Goal: Transaction & Acquisition: Purchase product/service

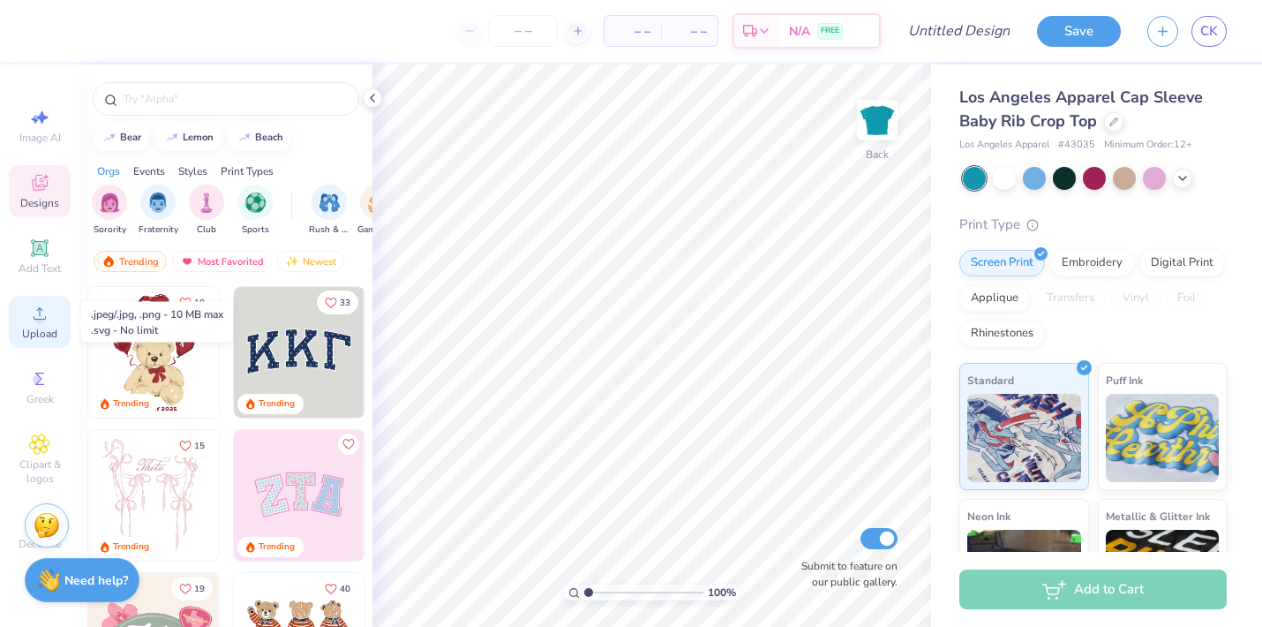
click at [52, 320] on div "Upload" at bounding box center [40, 322] width 62 height 52
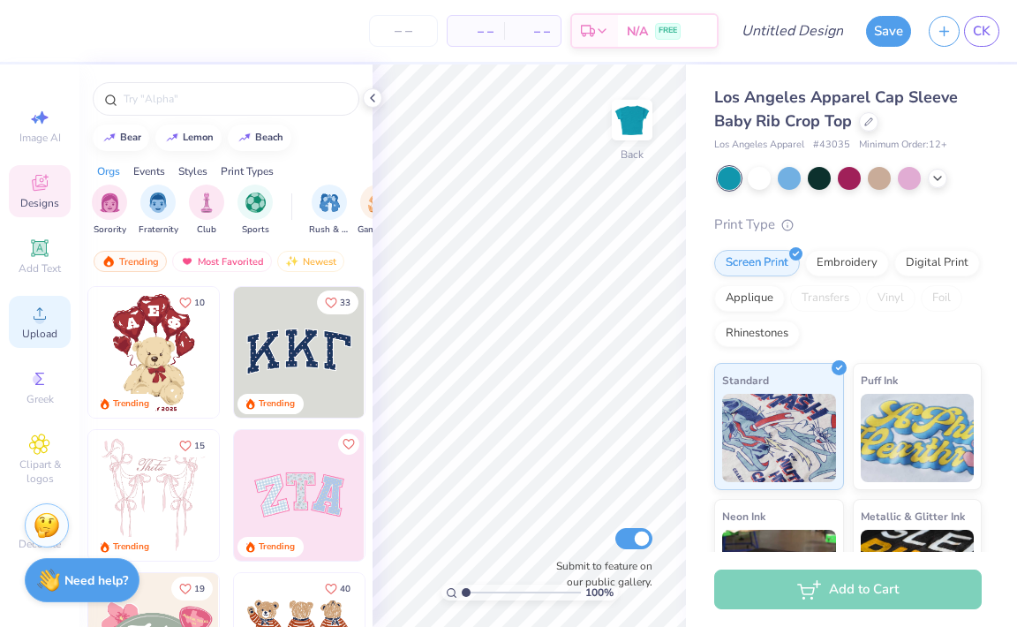
click at [30, 328] on span "Upload" at bounding box center [39, 334] width 35 height 14
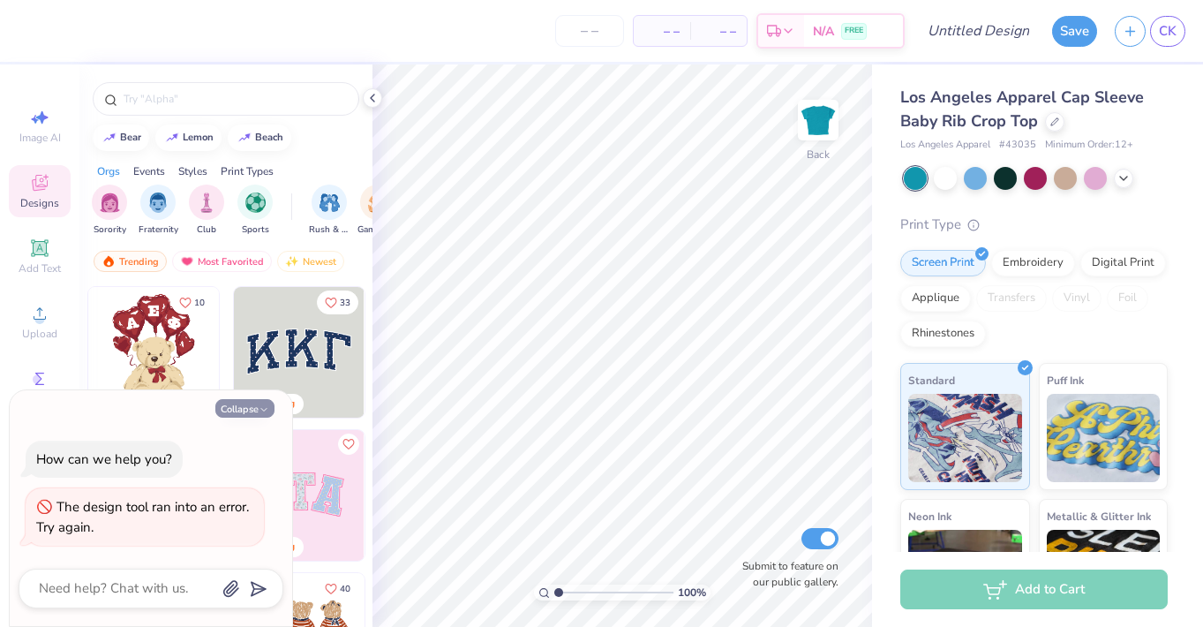
click at [253, 406] on button "Collapse" at bounding box center [244, 408] width 59 height 19
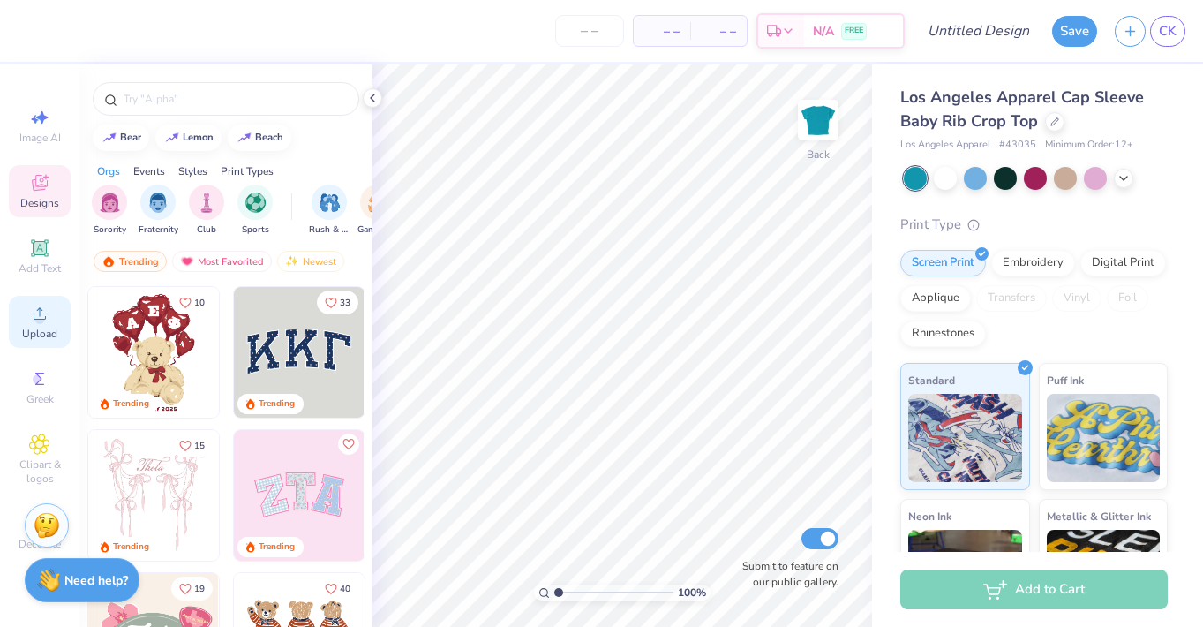
click at [41, 328] on span "Upload" at bounding box center [39, 334] width 35 height 14
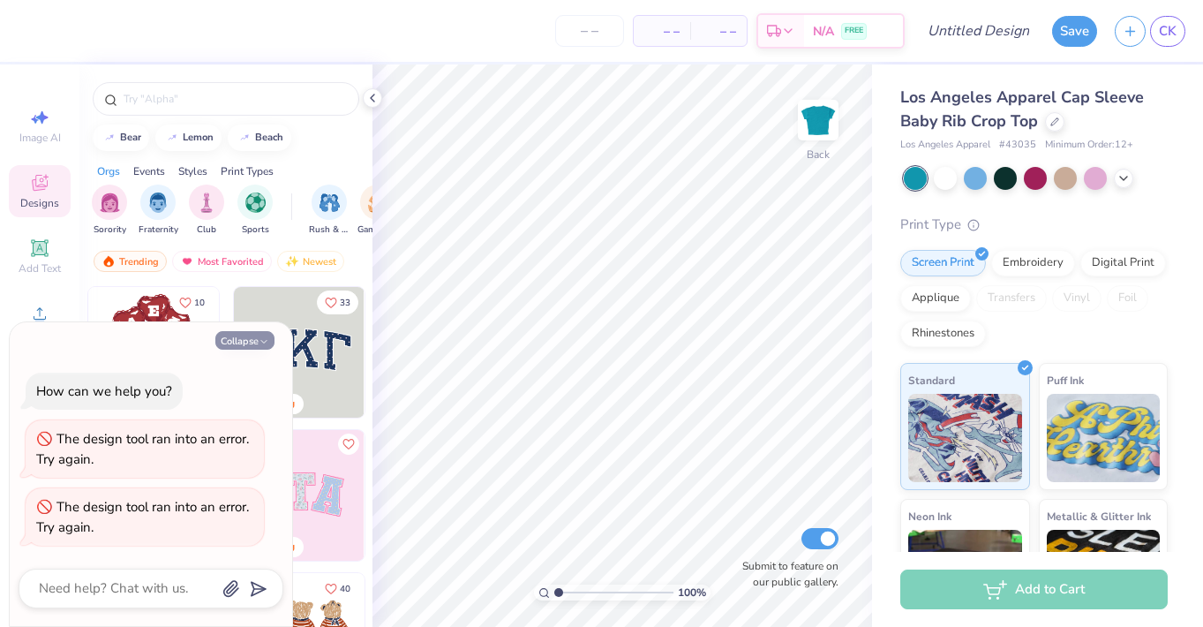
click at [252, 334] on button "Collapse" at bounding box center [244, 340] width 59 height 19
type textarea "x"
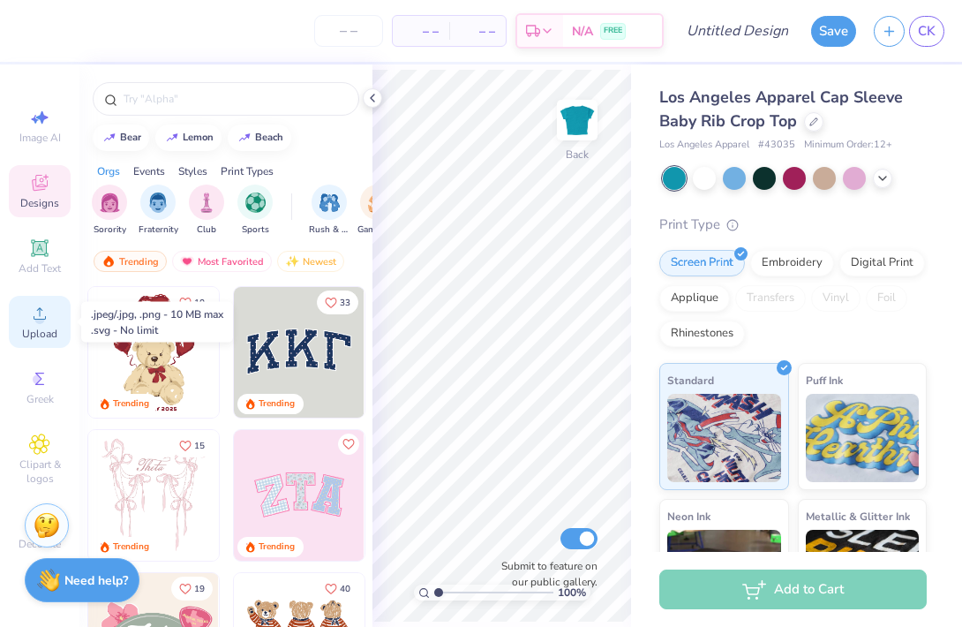
click at [39, 327] on span "Upload" at bounding box center [39, 334] width 35 height 14
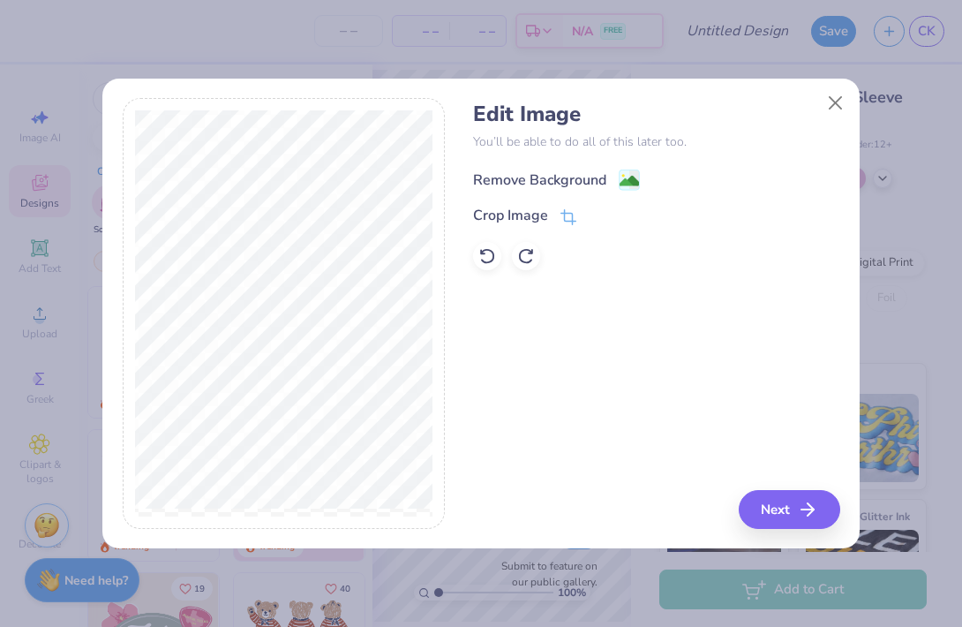
click at [513, 169] on div "Remove Background" at bounding box center [539, 179] width 133 height 21
click at [772, 517] on button "Next" at bounding box center [792, 509] width 102 height 39
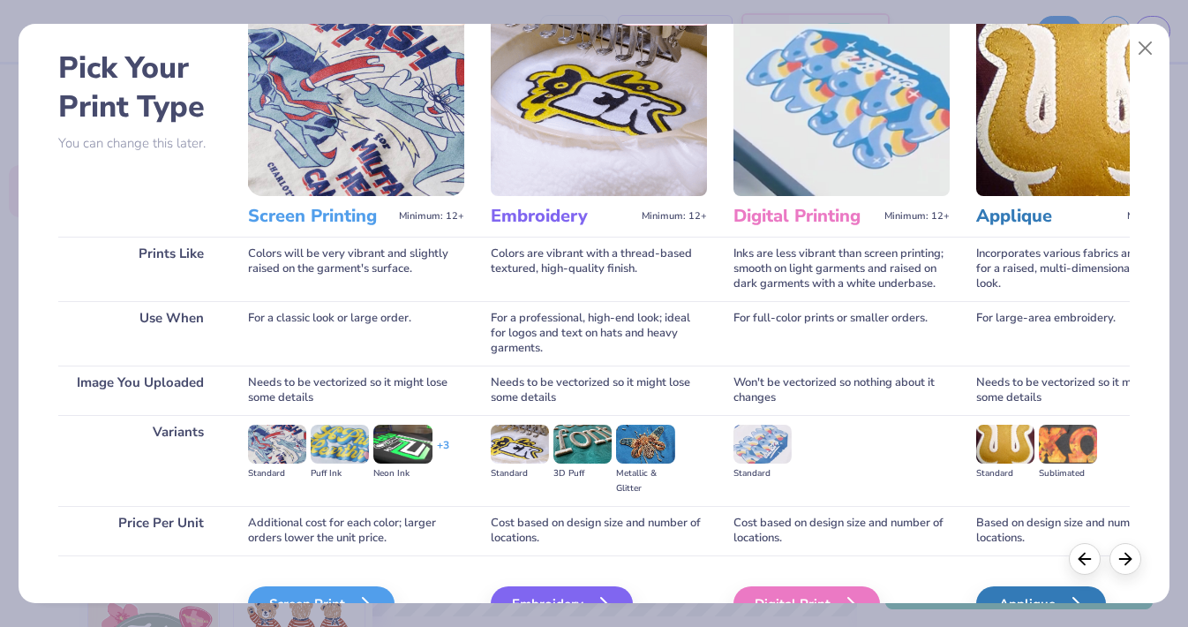
scroll to position [113, 0]
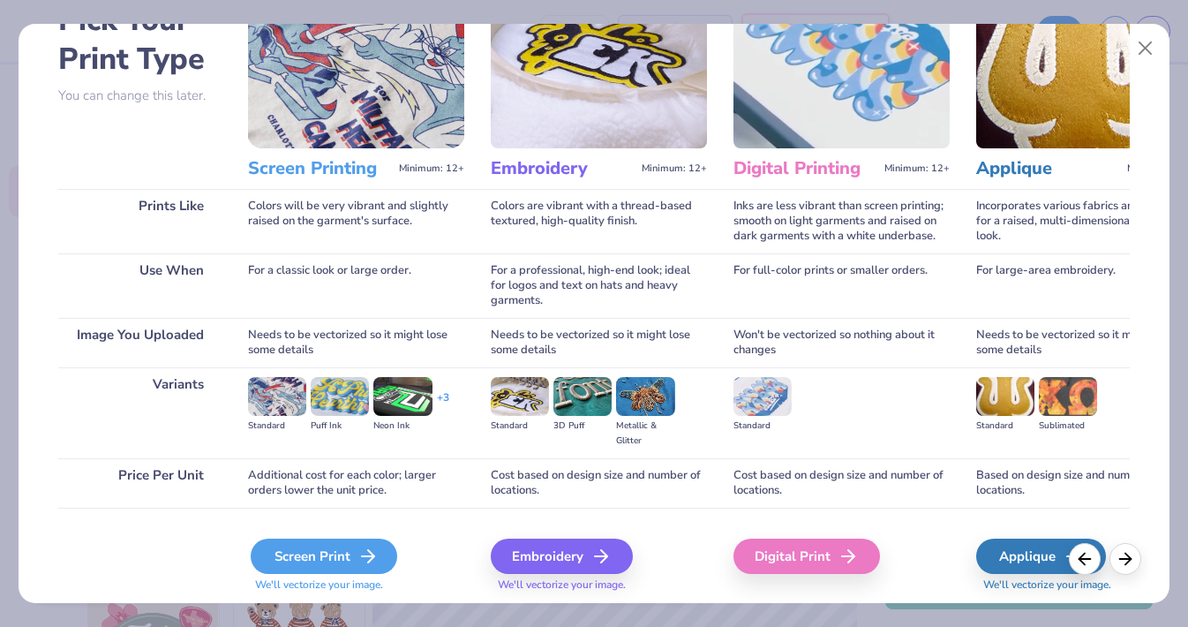
click at [327, 538] on div "Screen Print" at bounding box center [324, 555] width 147 height 35
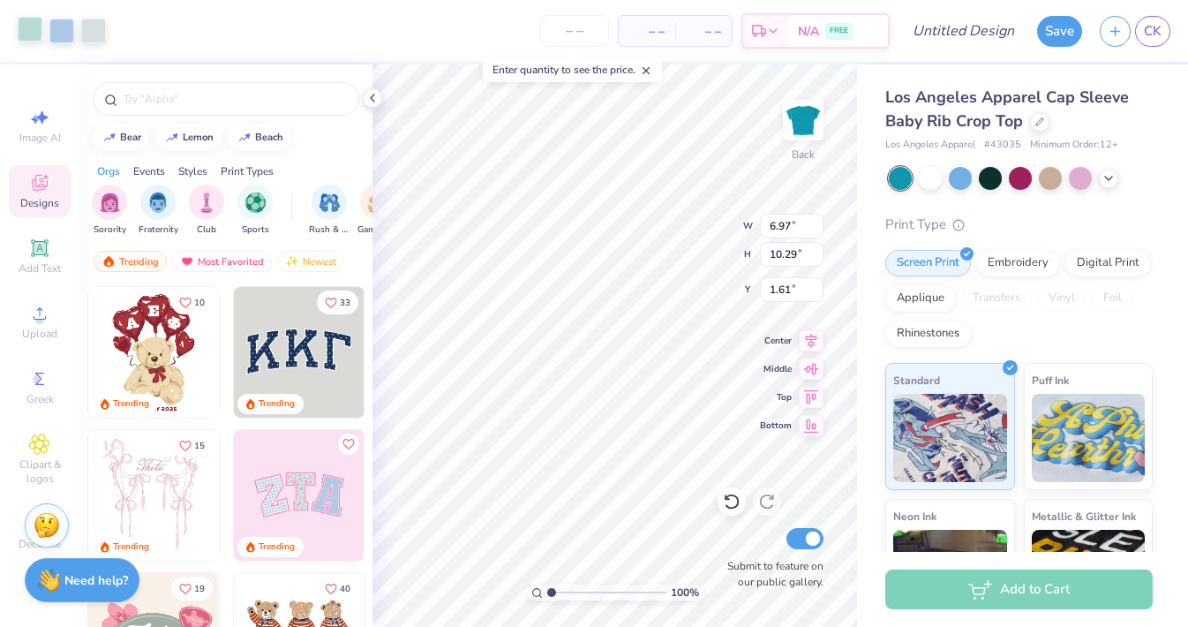
click at [28, 37] on div at bounding box center [30, 29] width 25 height 25
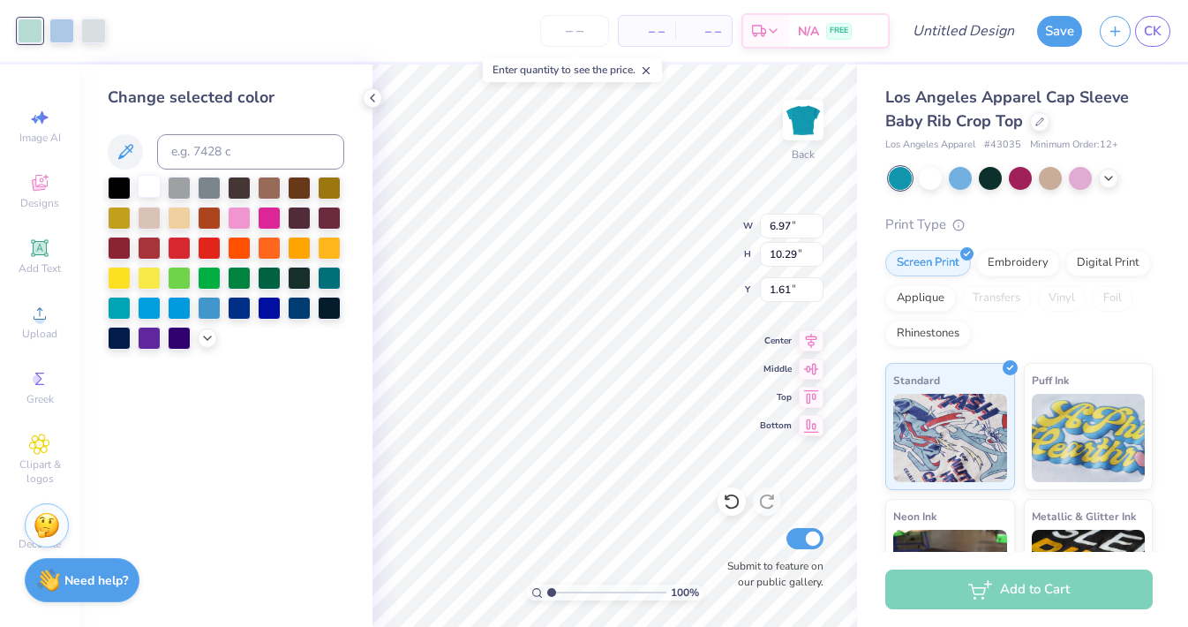
click at [151, 190] on div at bounding box center [149, 186] width 23 height 23
click at [68, 40] on div at bounding box center [61, 29] width 25 height 25
click at [154, 191] on div at bounding box center [149, 186] width 23 height 23
click at [60, 21] on div at bounding box center [61, 29] width 25 height 25
click at [149, 193] on div at bounding box center [149, 186] width 23 height 23
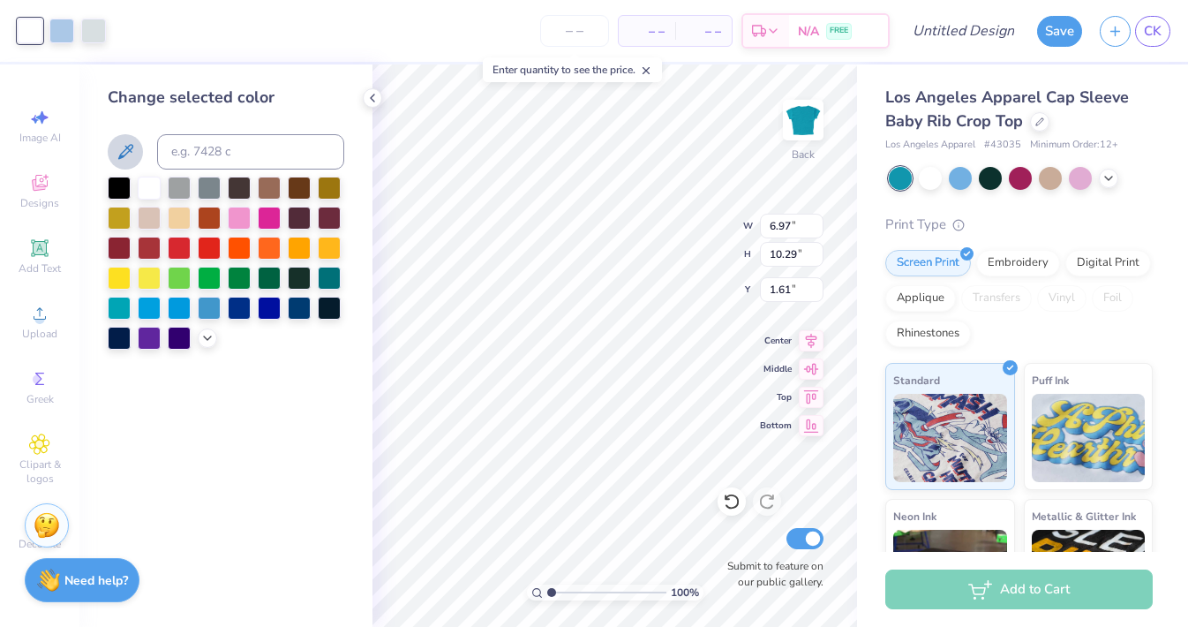
click at [123, 146] on icon at bounding box center [125, 151] width 21 height 21
click at [143, 186] on div at bounding box center [149, 186] width 23 height 23
click at [94, 22] on div at bounding box center [93, 29] width 25 height 25
click at [154, 186] on div at bounding box center [149, 186] width 23 height 23
click at [365, 409] on div "Change selected color" at bounding box center [225, 345] width 293 height 562
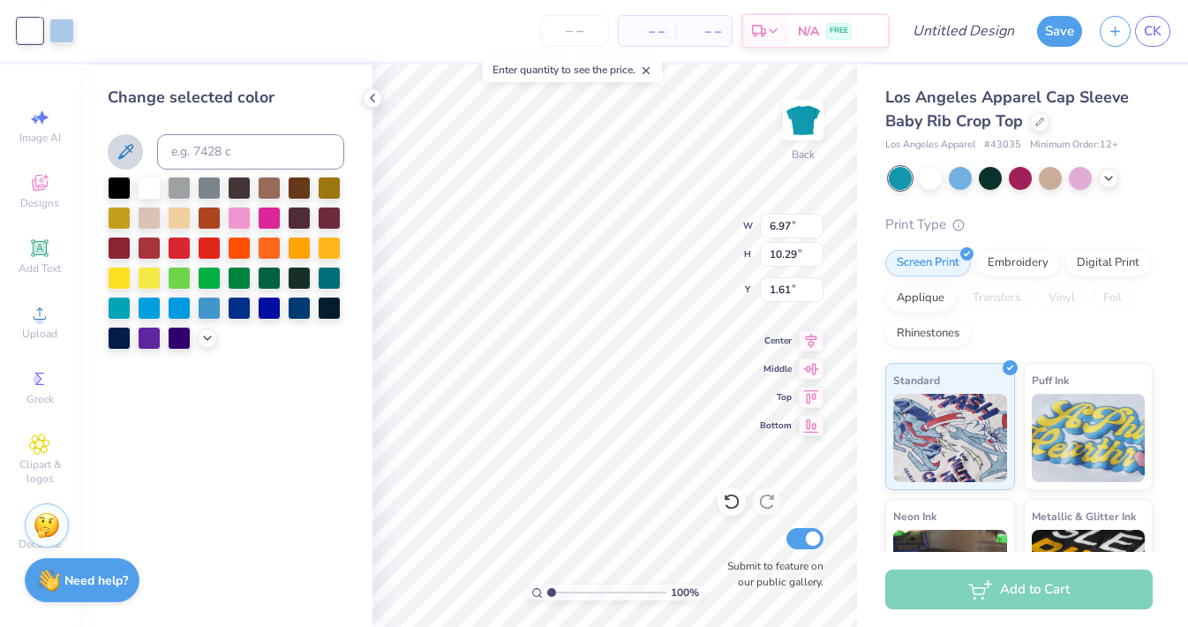
click at [365, 409] on div "Change selected color" at bounding box center [225, 345] width 293 height 562
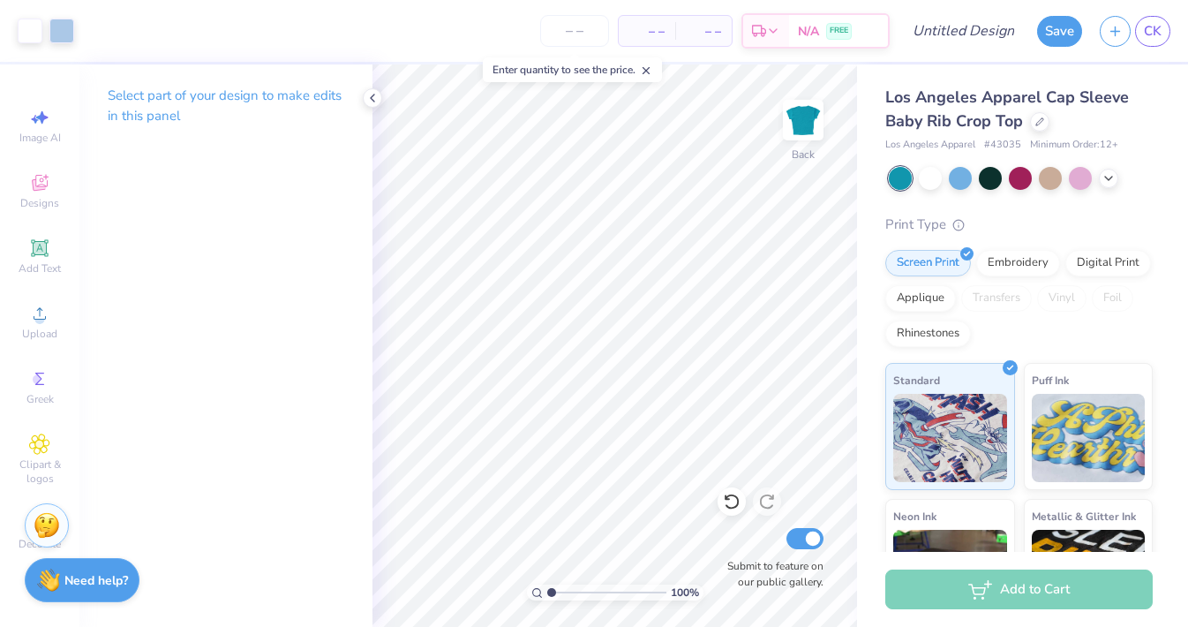
click at [650, 72] on line at bounding box center [647, 71] width 6 height 6
type input "0.50"
click at [57, 19] on div at bounding box center [61, 29] width 25 height 25
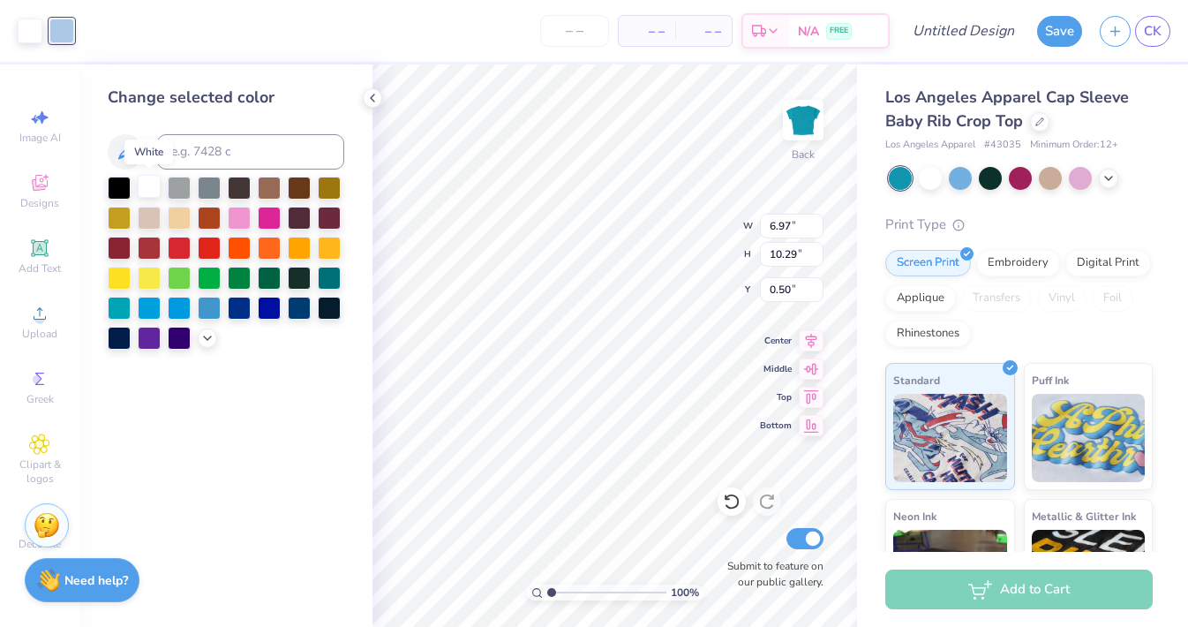
click at [146, 184] on div at bounding box center [149, 186] width 23 height 23
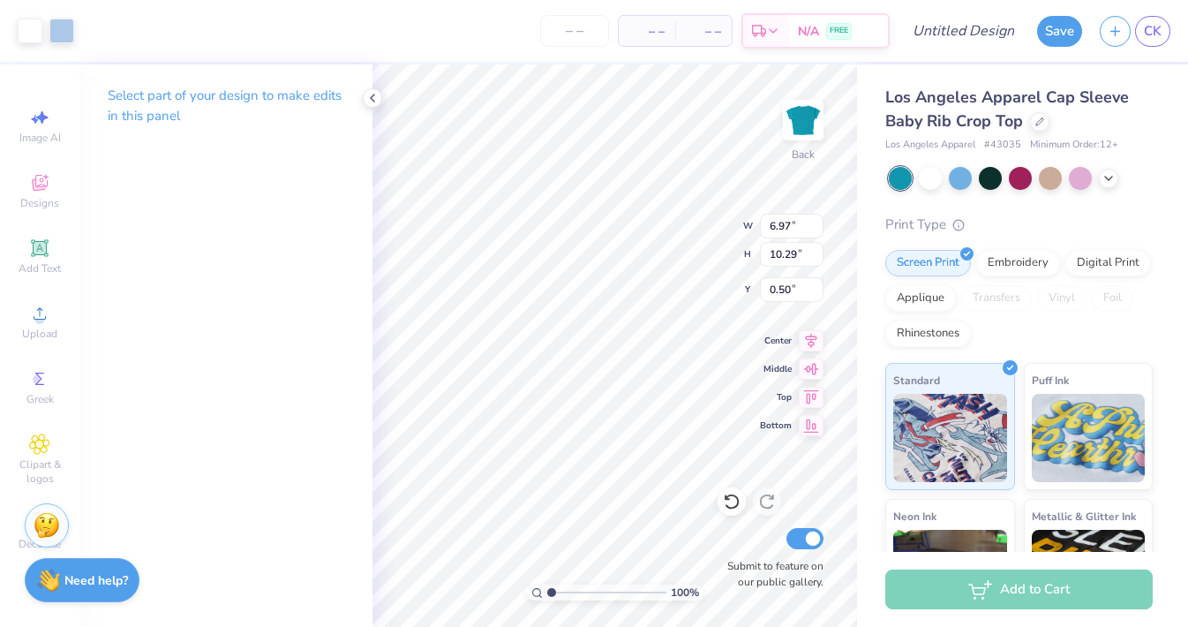
type input "6.13"
type input "9.05"
click at [810, 343] on icon at bounding box center [811, 338] width 11 height 15
click at [810, 404] on icon at bounding box center [811, 394] width 25 height 21
click at [813, 375] on icon at bounding box center [811, 366] width 25 height 21
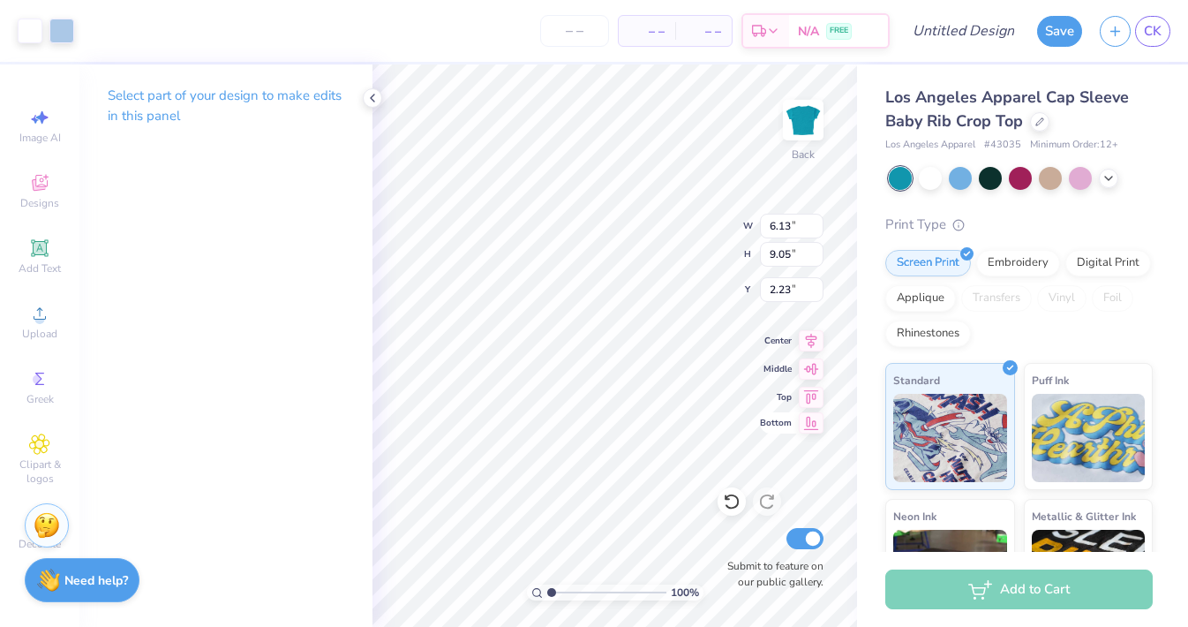
type input "1.33"
click at [371, 97] on polyline at bounding box center [373, 97] width 4 height 7
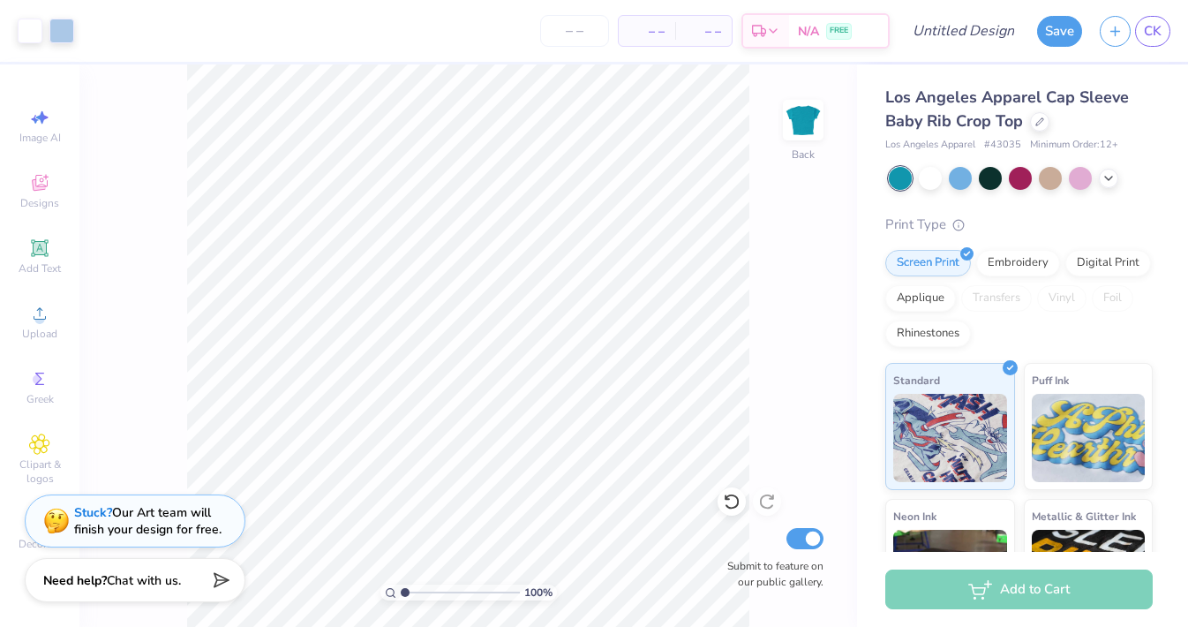
click at [668, 26] on div "– – Per Item" at bounding box center [647, 31] width 56 height 30
click at [648, 33] on span "– –" at bounding box center [646, 31] width 35 height 19
click at [580, 31] on input "number" at bounding box center [574, 31] width 69 height 32
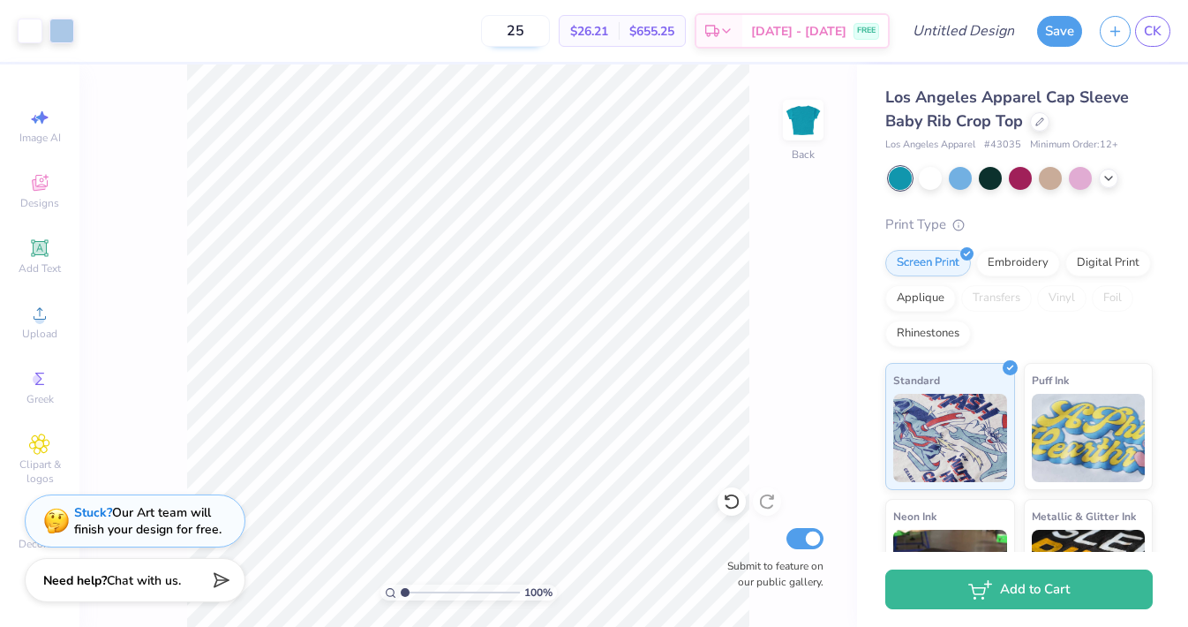
click at [527, 34] on input "25" at bounding box center [515, 31] width 69 height 32
type input "2"
type input "18"
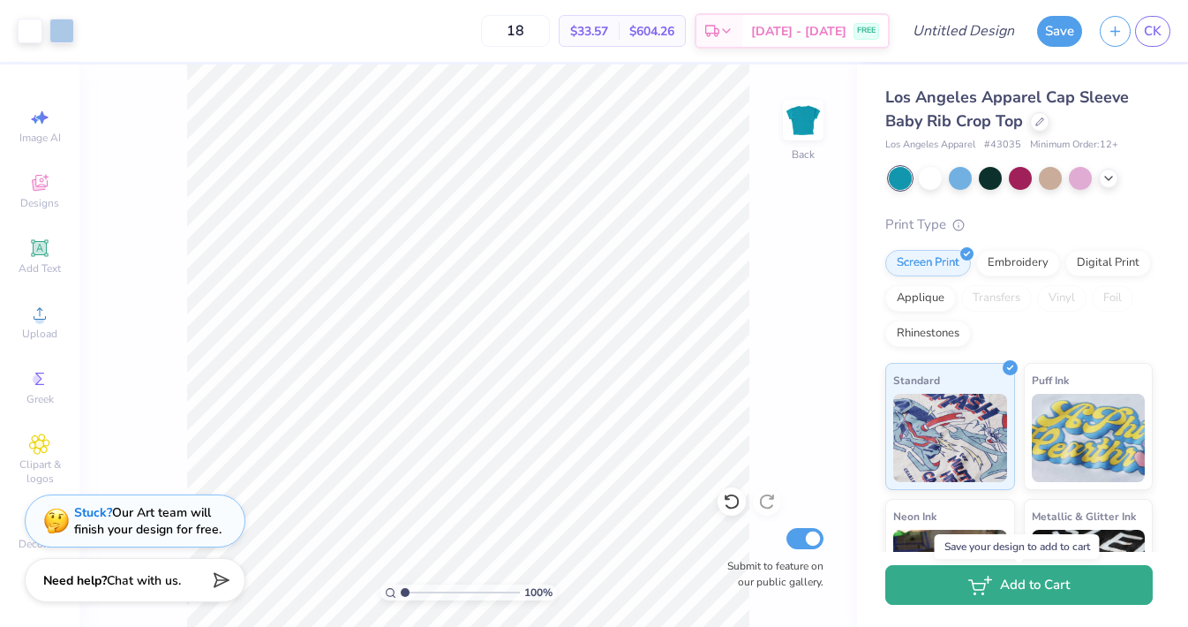
click at [929, 588] on button "Add to Cart" at bounding box center [1018, 585] width 267 height 40
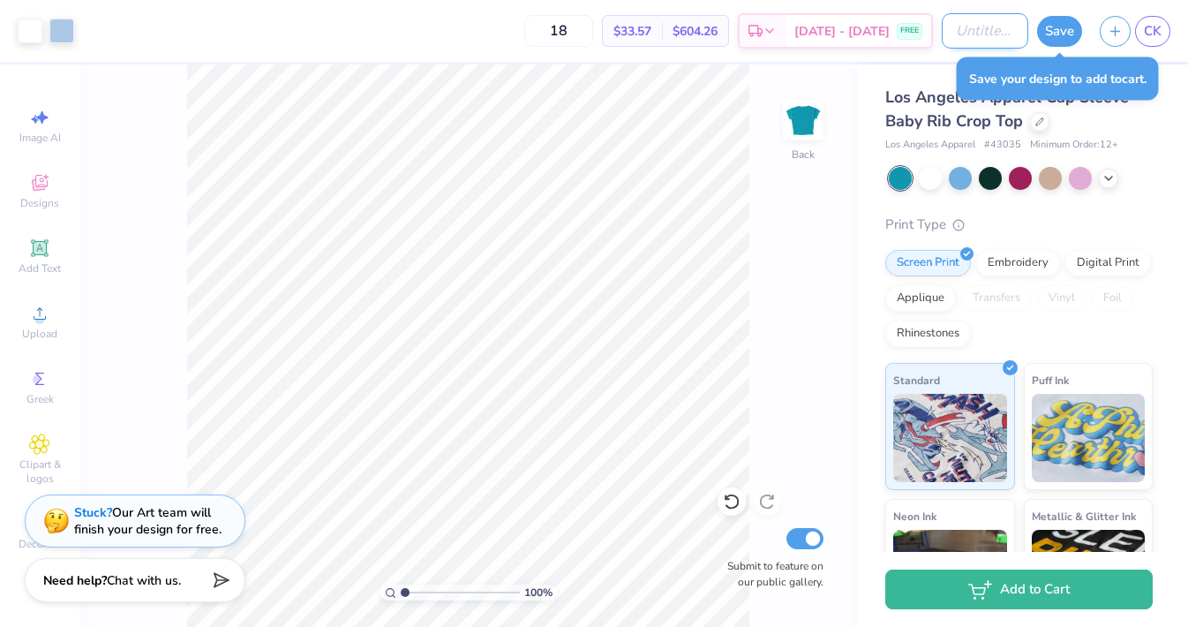
click at [949, 37] on input "Design Title" at bounding box center [985, 30] width 87 height 35
type input "flow"
click at [1059, 38] on button "Save" at bounding box center [1059, 28] width 45 height 31
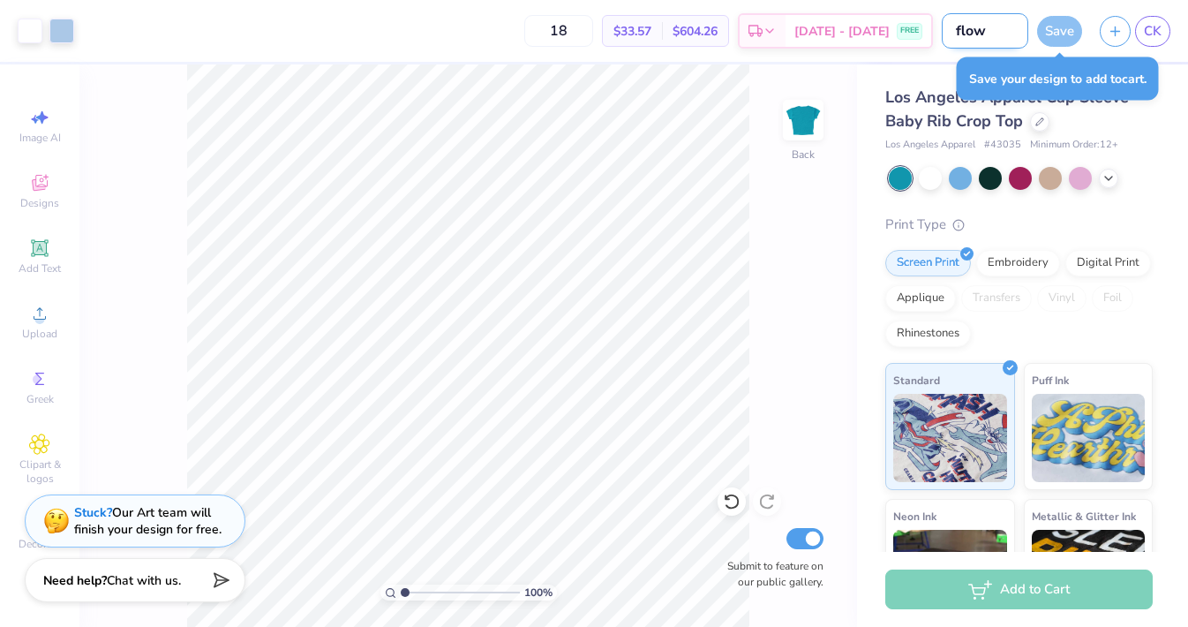
click at [1017, 18] on input "flow" at bounding box center [985, 30] width 87 height 35
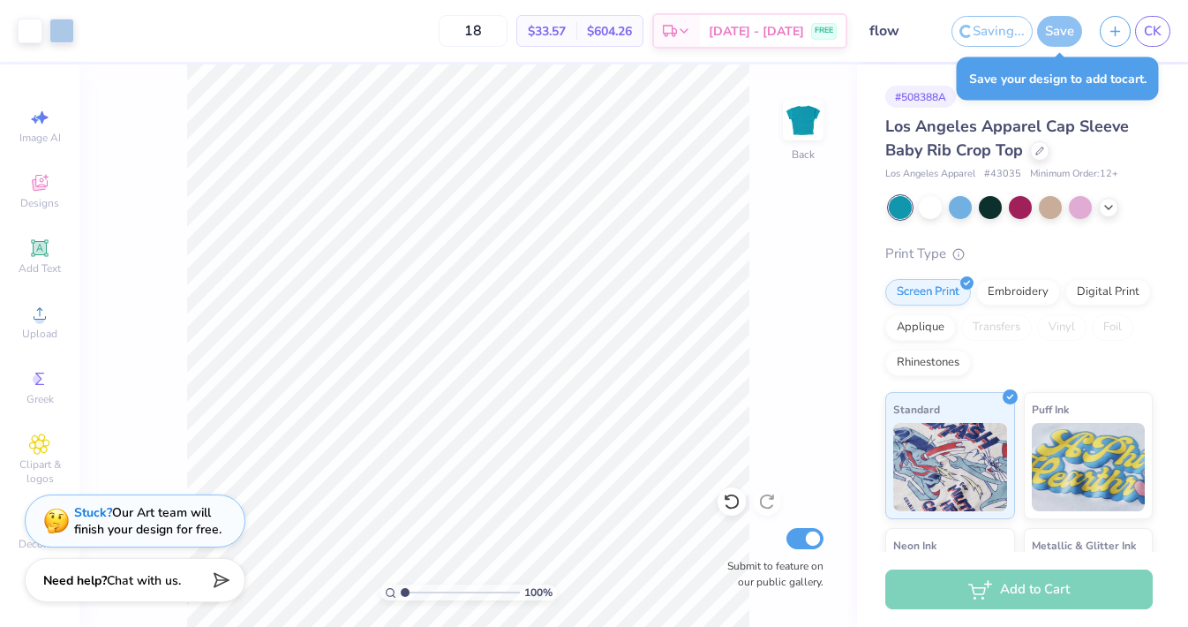
click at [1020, 4] on div "Saving... Save CK" at bounding box center [1070, 31] width 237 height 62
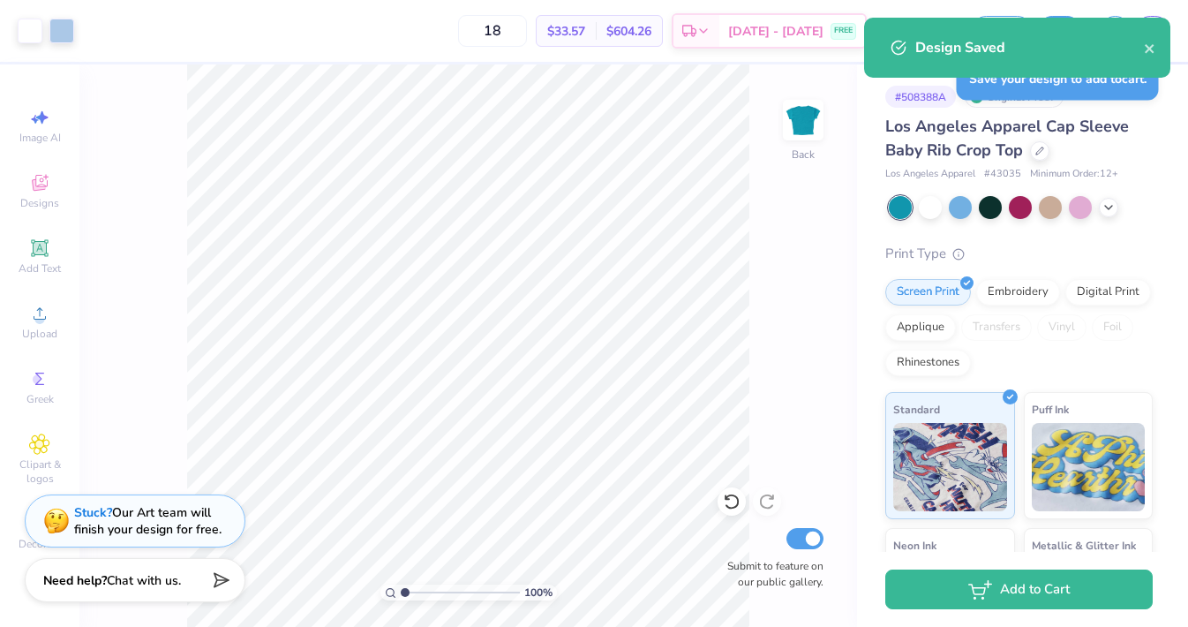
click at [1142, 63] on div "Design Saved" at bounding box center [1017, 48] width 306 height 60
click at [1152, 47] on icon "close" at bounding box center [1150, 48] width 12 height 14
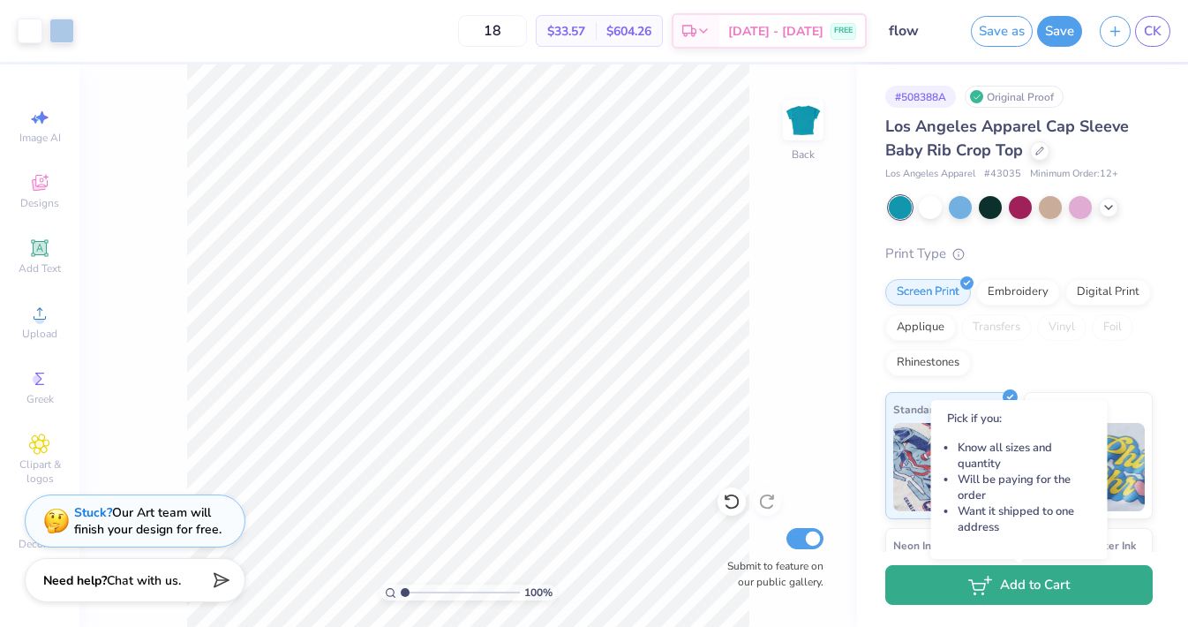
click at [1032, 599] on button "Add to Cart" at bounding box center [1018, 585] width 267 height 40
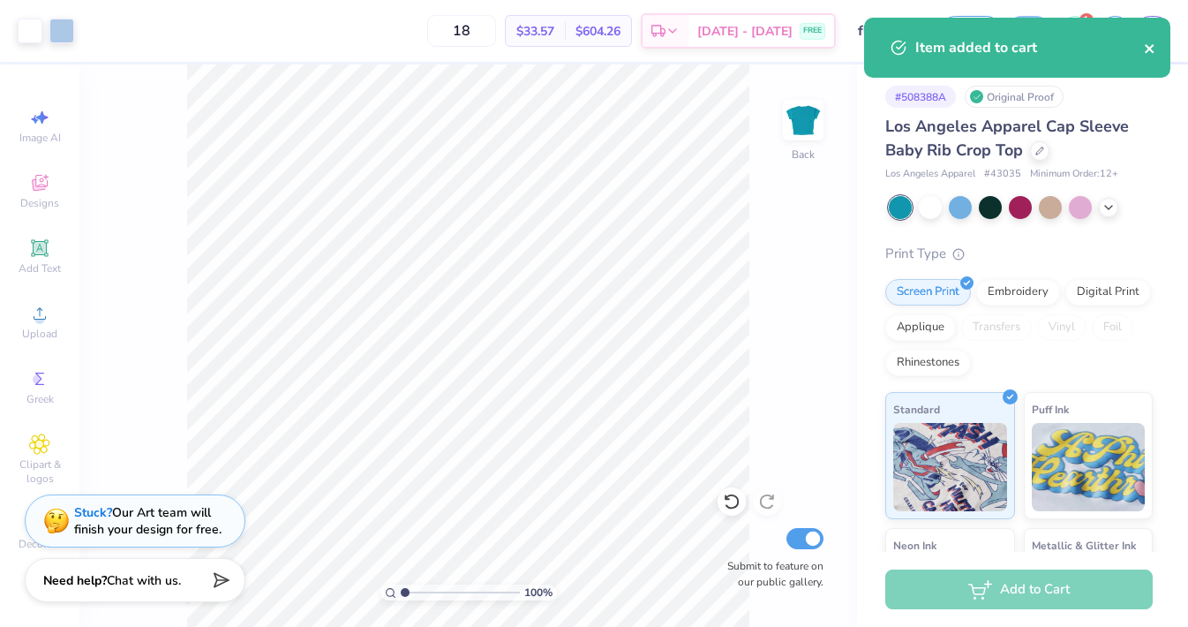
click at [1152, 46] on icon "close" at bounding box center [1149, 48] width 9 height 9
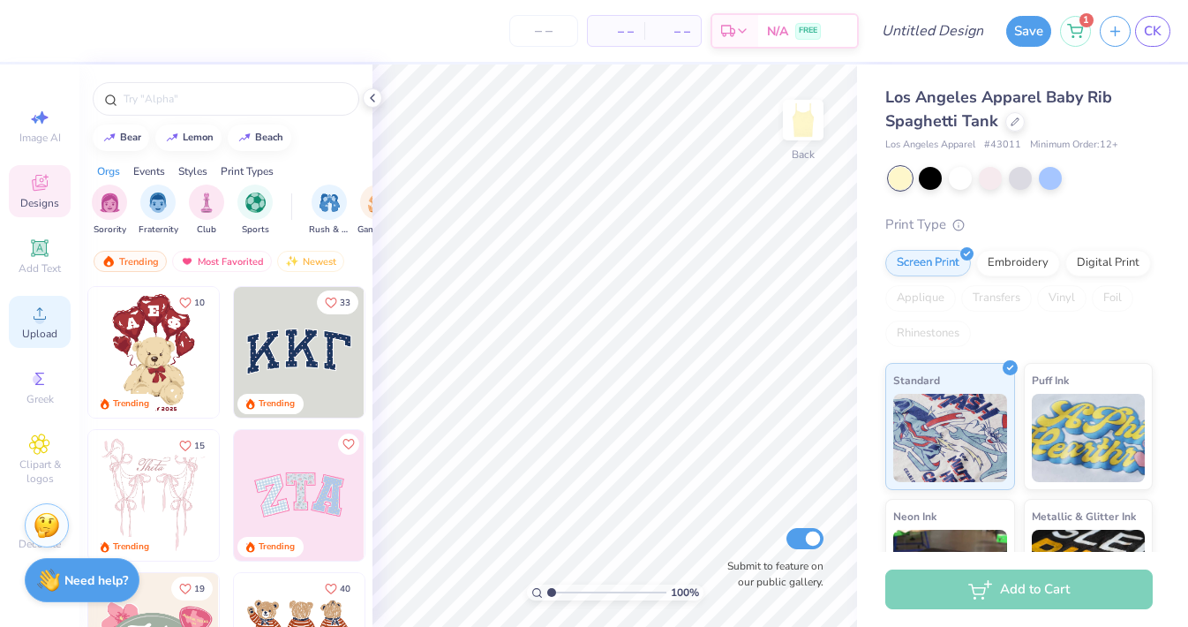
click at [44, 331] on span "Upload" at bounding box center [39, 334] width 35 height 14
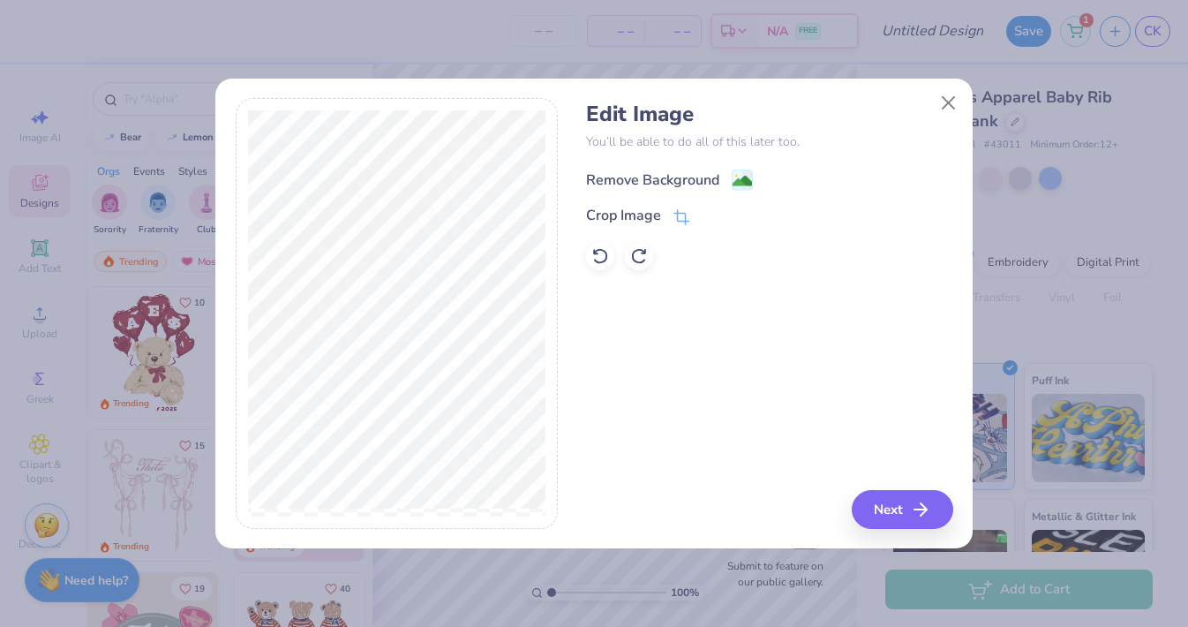
click at [667, 179] on div "Remove Background" at bounding box center [652, 179] width 133 height 21
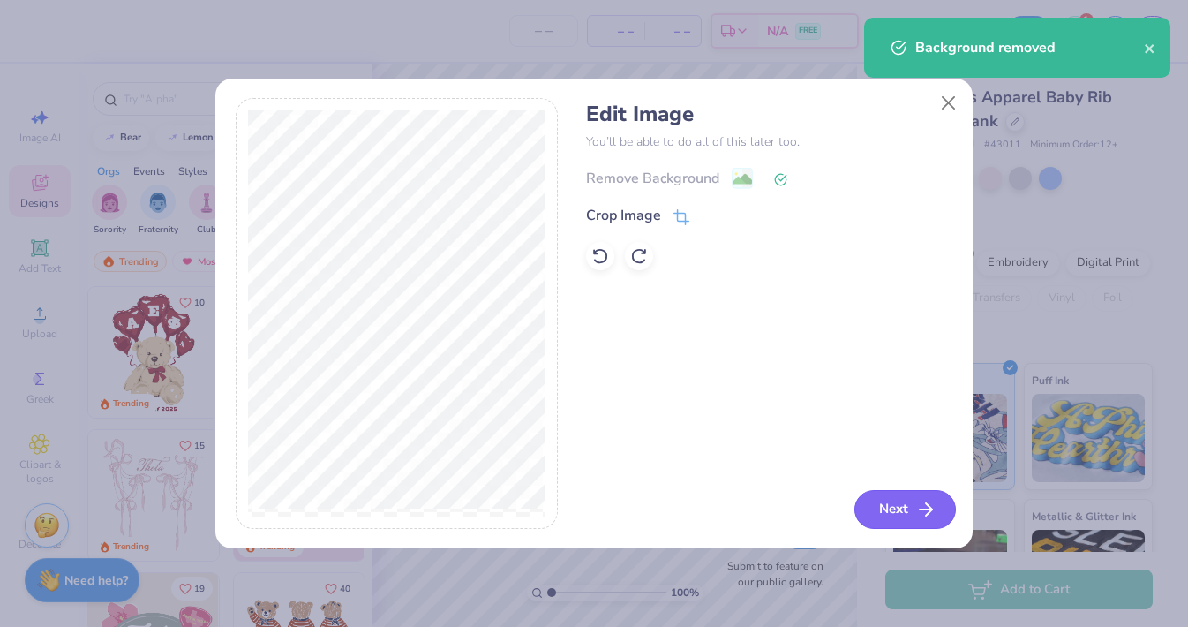
click at [882, 509] on button "Next" at bounding box center [905, 509] width 102 height 39
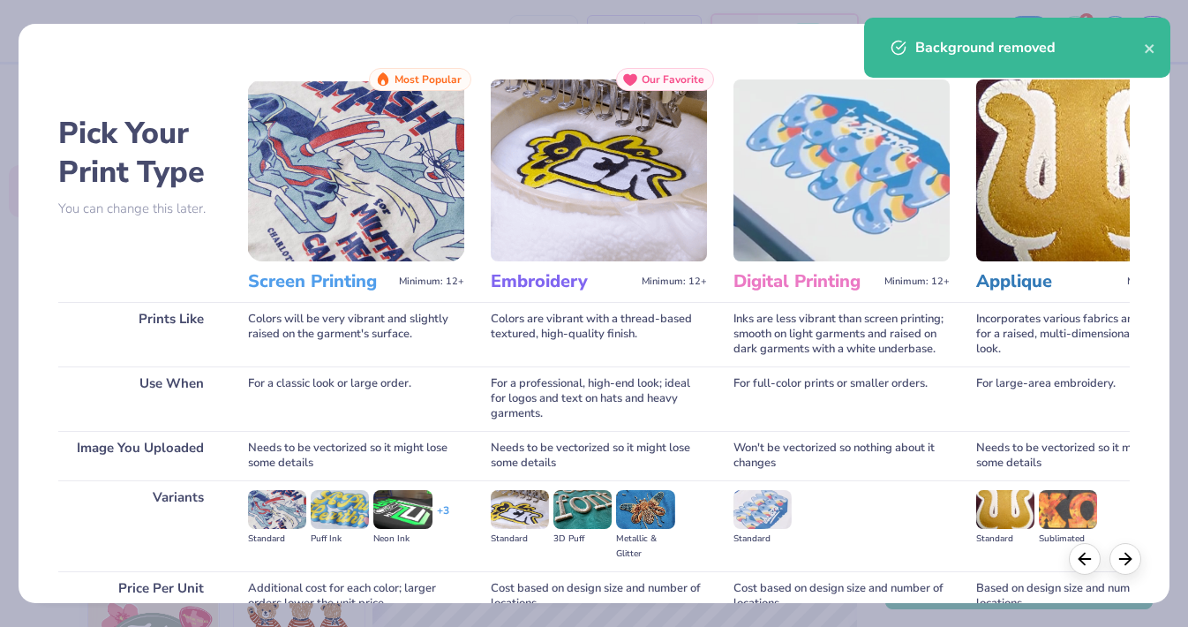
scroll to position [150, 0]
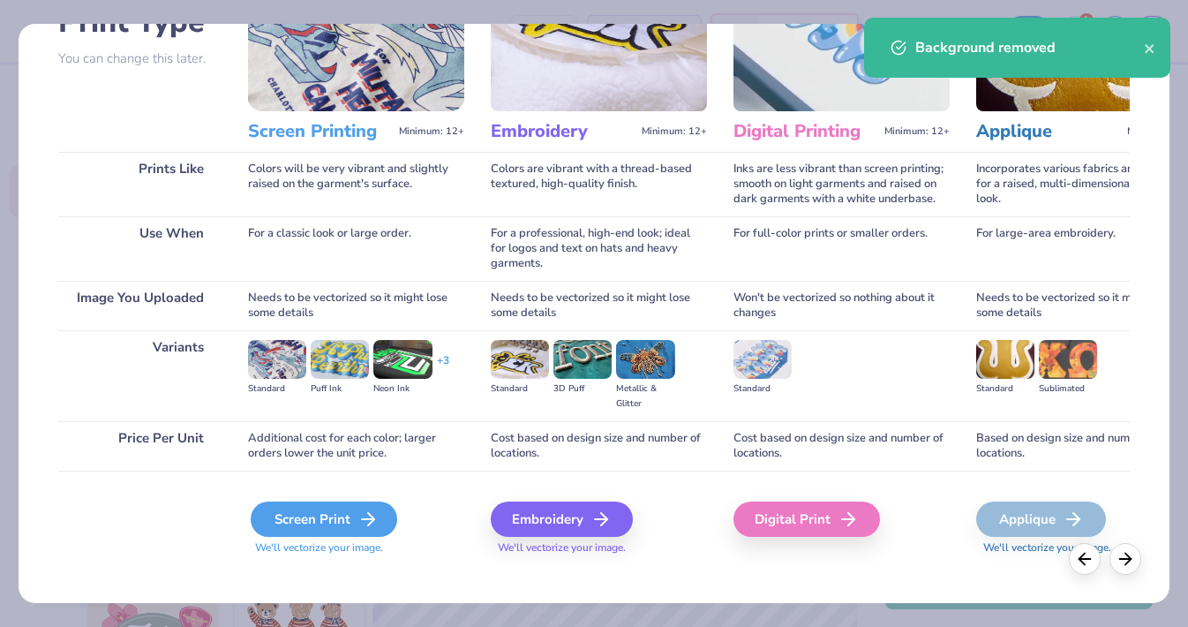
click at [327, 501] on div "Screen Print" at bounding box center [324, 518] width 147 height 35
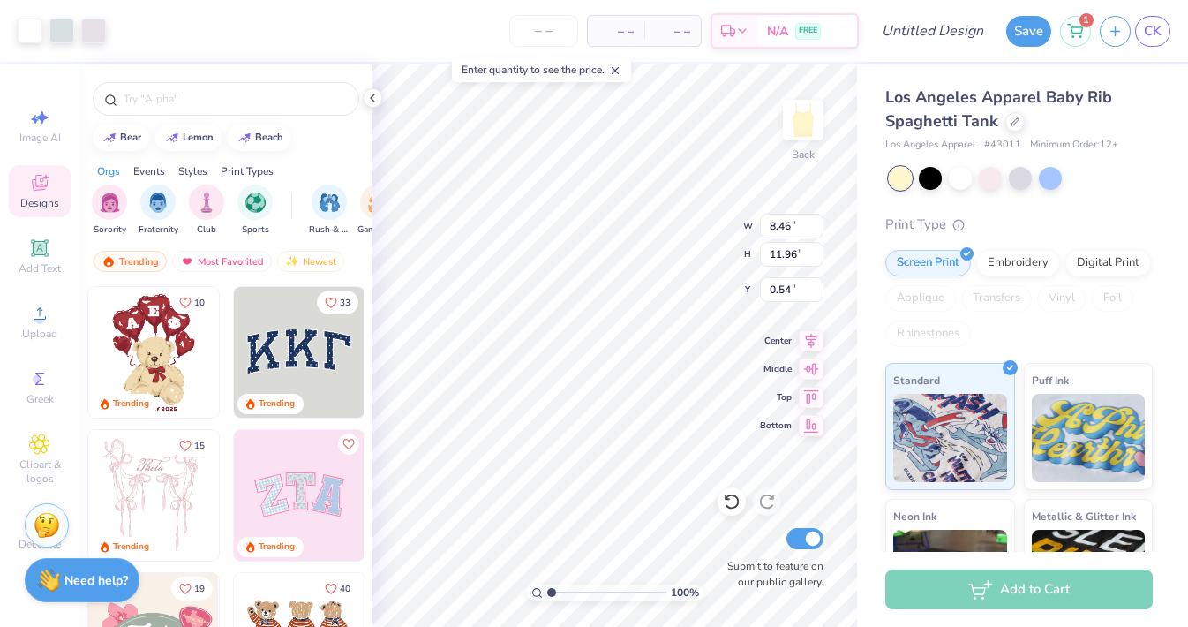
type input "0.54"
click at [666, 521] on div "100 % Back W 8.46 8.46 " H 11.96 11.96 " Y 0.54 0.54 " Center Middle Top Bottom…" at bounding box center [615, 345] width 485 height 562
type input "6.95"
type input "9.82"
type input "1.02"
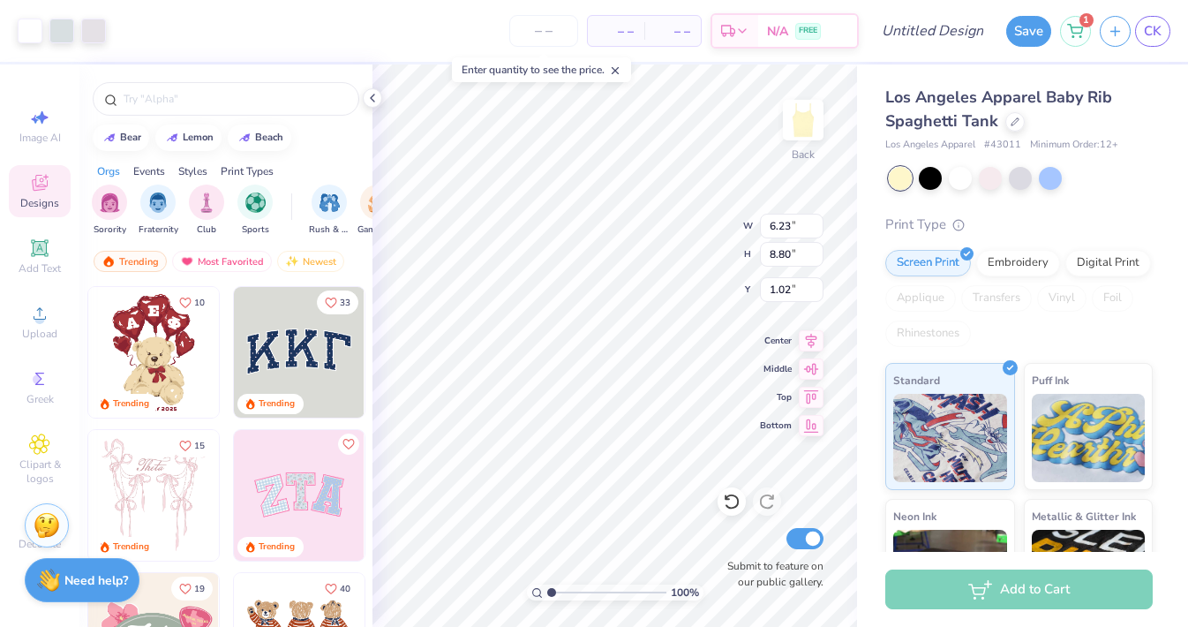
type input "6.23"
type input "8.80"
click at [811, 342] on icon at bounding box center [811, 337] width 25 height 21
click at [69, 34] on div at bounding box center [61, 29] width 25 height 25
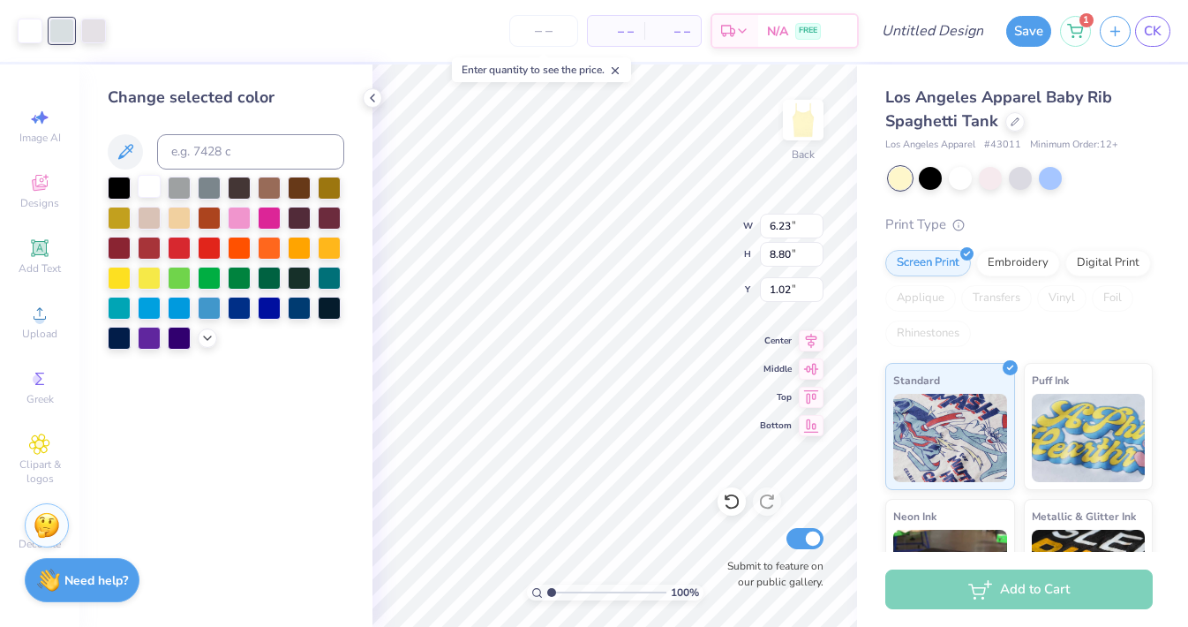
click at [154, 179] on div at bounding box center [149, 186] width 23 height 23
click at [63, 34] on div at bounding box center [61, 29] width 25 height 25
click at [149, 177] on div at bounding box center [149, 186] width 23 height 23
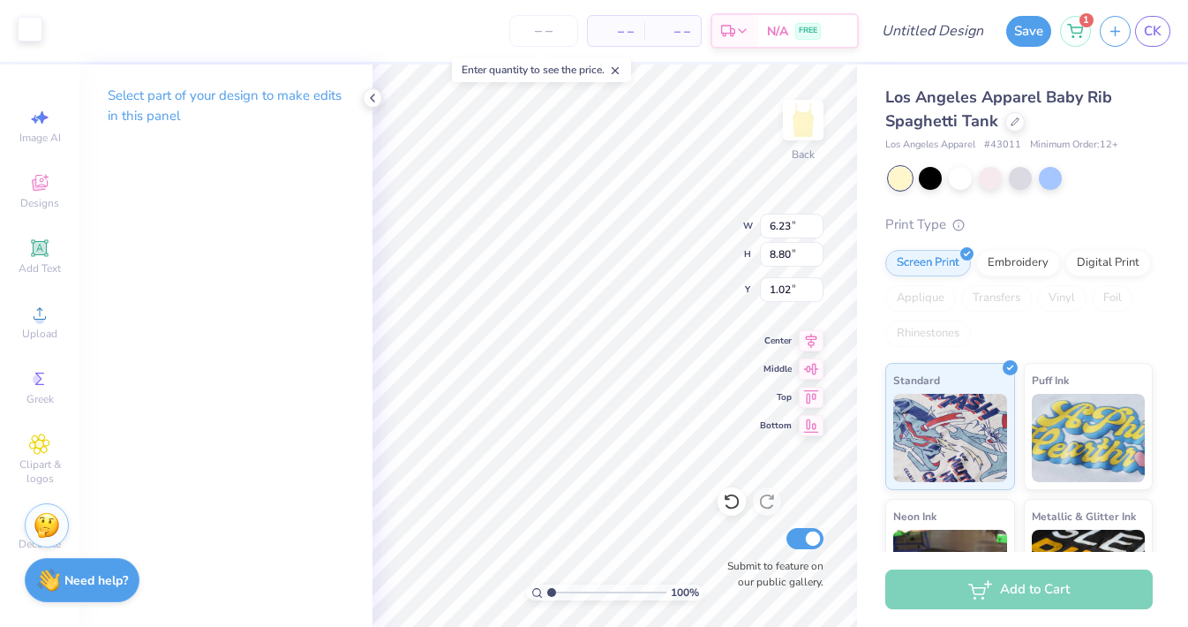
click at [18, 26] on div at bounding box center [30, 29] width 25 height 25
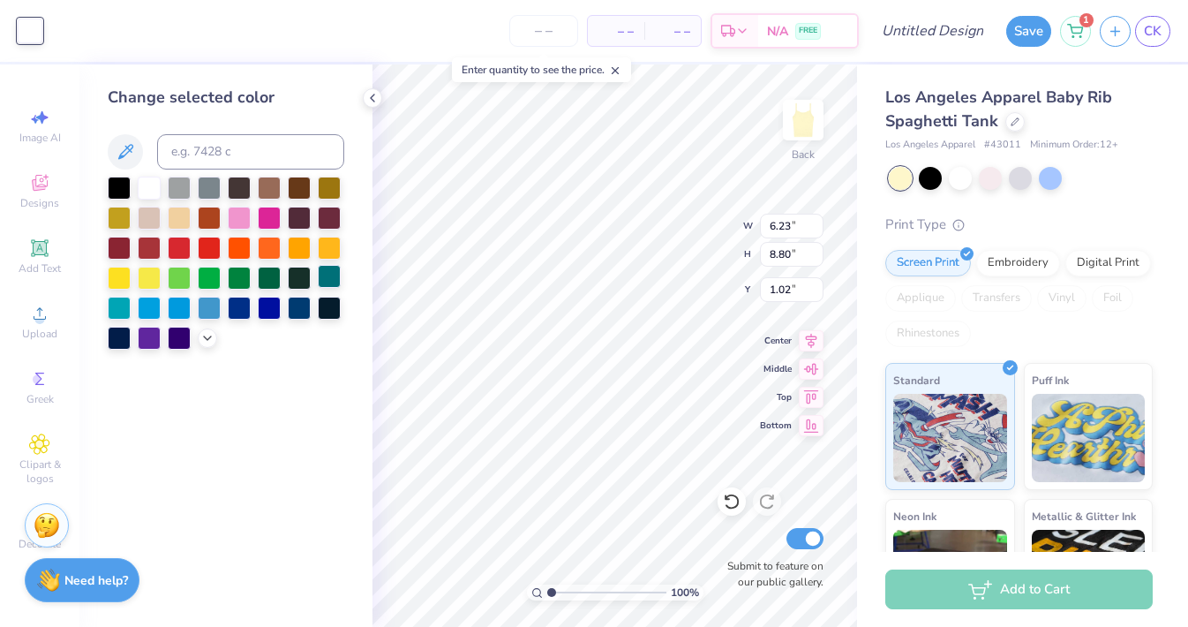
click at [326, 282] on div at bounding box center [329, 276] width 23 height 23
click at [115, 303] on div at bounding box center [119, 306] width 23 height 23
click at [267, 218] on div at bounding box center [269, 216] width 23 height 23
click at [236, 309] on div at bounding box center [239, 306] width 23 height 23
click at [305, 312] on div at bounding box center [299, 306] width 23 height 23
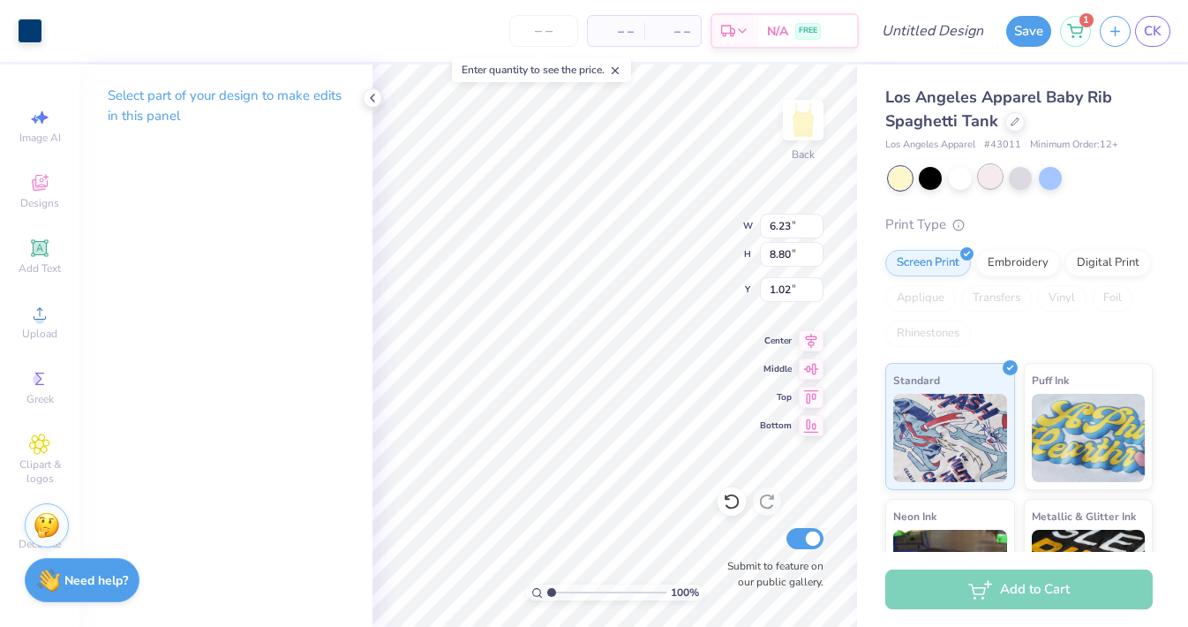
click at [989, 177] on div at bounding box center [990, 176] width 23 height 23
click at [1014, 178] on div at bounding box center [1020, 176] width 23 height 23
click at [963, 184] on div at bounding box center [960, 176] width 23 height 23
click at [1018, 180] on div at bounding box center [1020, 176] width 23 height 23
click at [28, 28] on div at bounding box center [30, 29] width 25 height 25
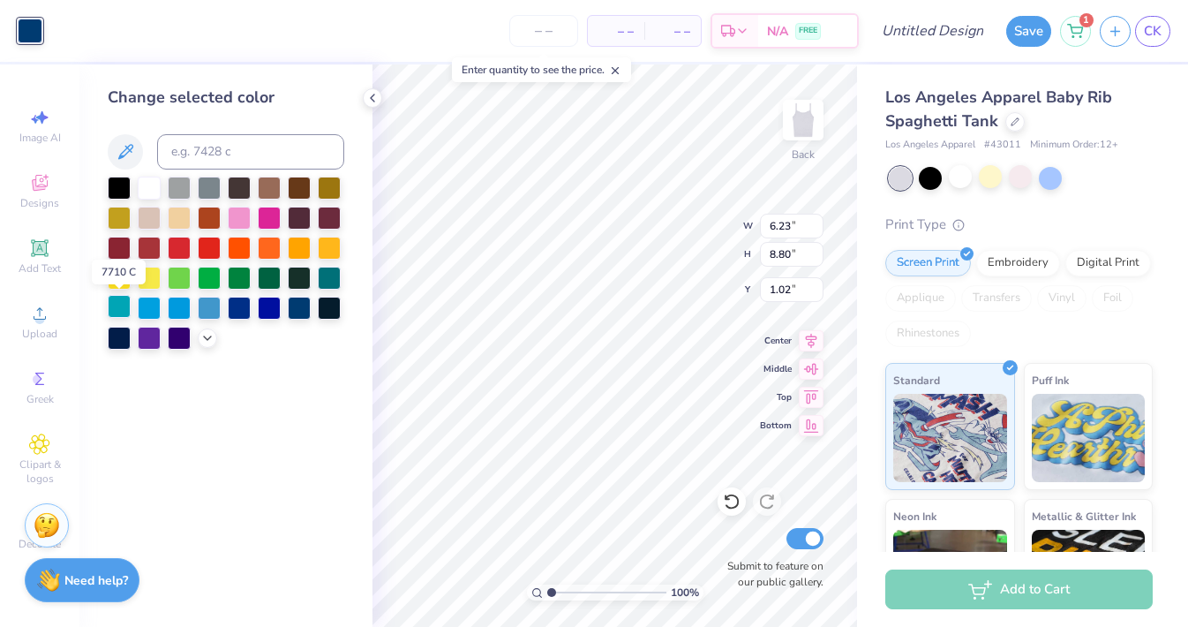
click at [123, 307] on div at bounding box center [119, 306] width 23 height 23
click at [230, 312] on div at bounding box center [239, 306] width 23 height 23
click at [262, 220] on div at bounding box center [269, 216] width 23 height 23
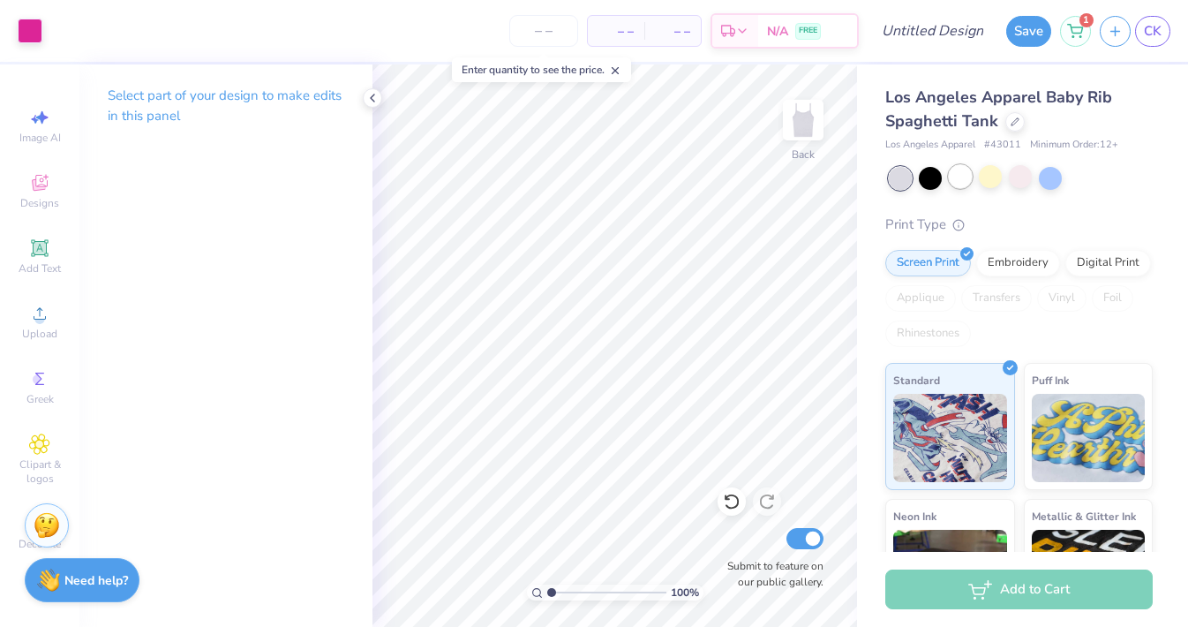
click at [950, 183] on div at bounding box center [960, 176] width 23 height 23
click at [561, 22] on input "number" at bounding box center [543, 31] width 69 height 32
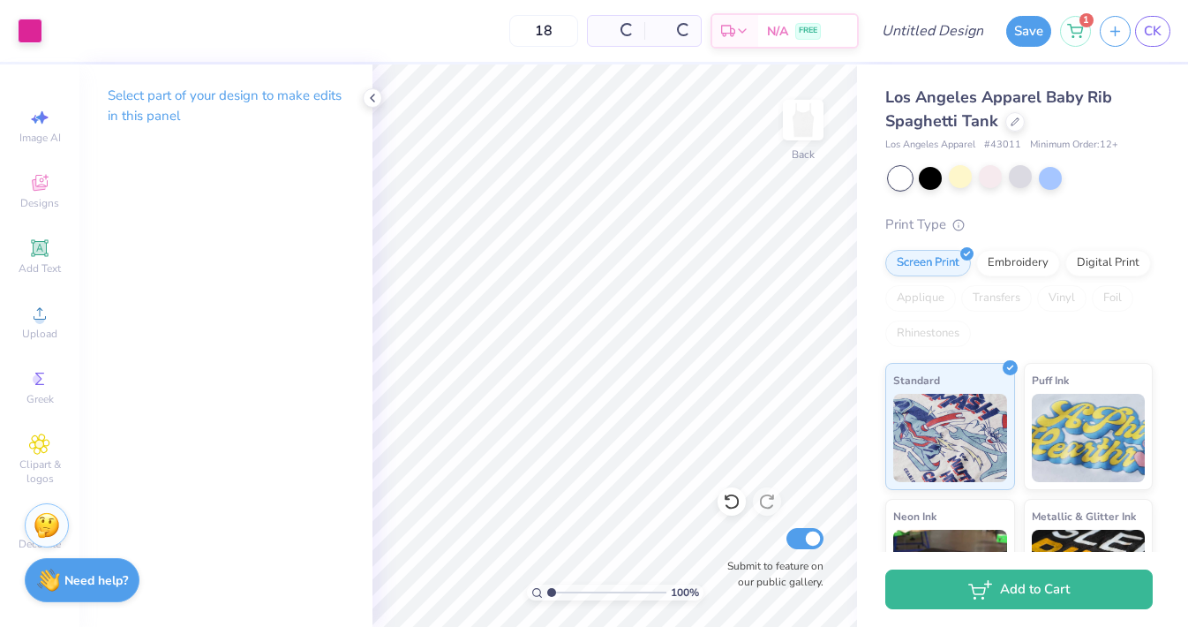
type input "18"
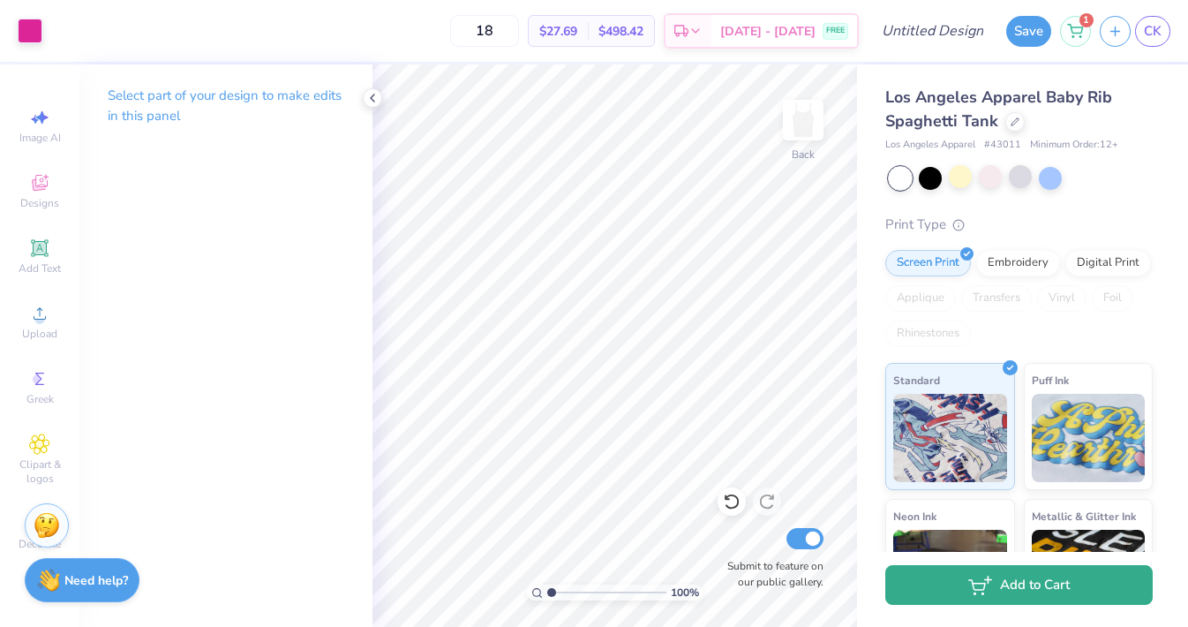
click at [1012, 596] on button "Add to Cart" at bounding box center [1018, 585] width 267 height 40
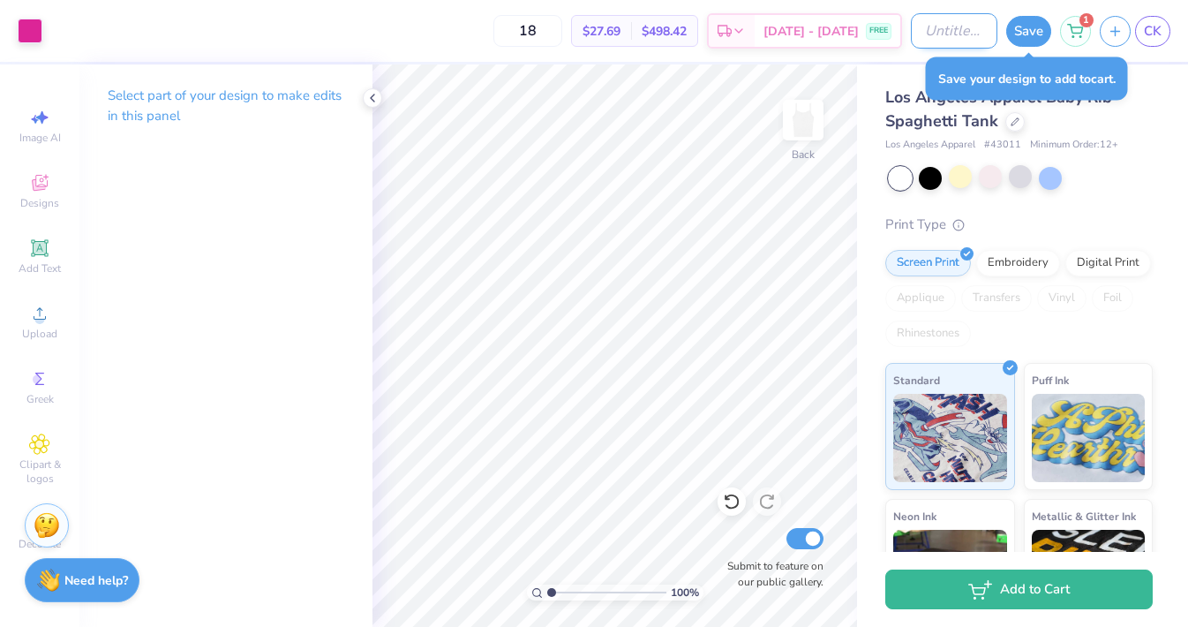
click at [936, 34] on input "Design Title" at bounding box center [954, 30] width 87 height 35
type input "pink"
click at [1028, 26] on button "Save" at bounding box center [1028, 28] width 45 height 31
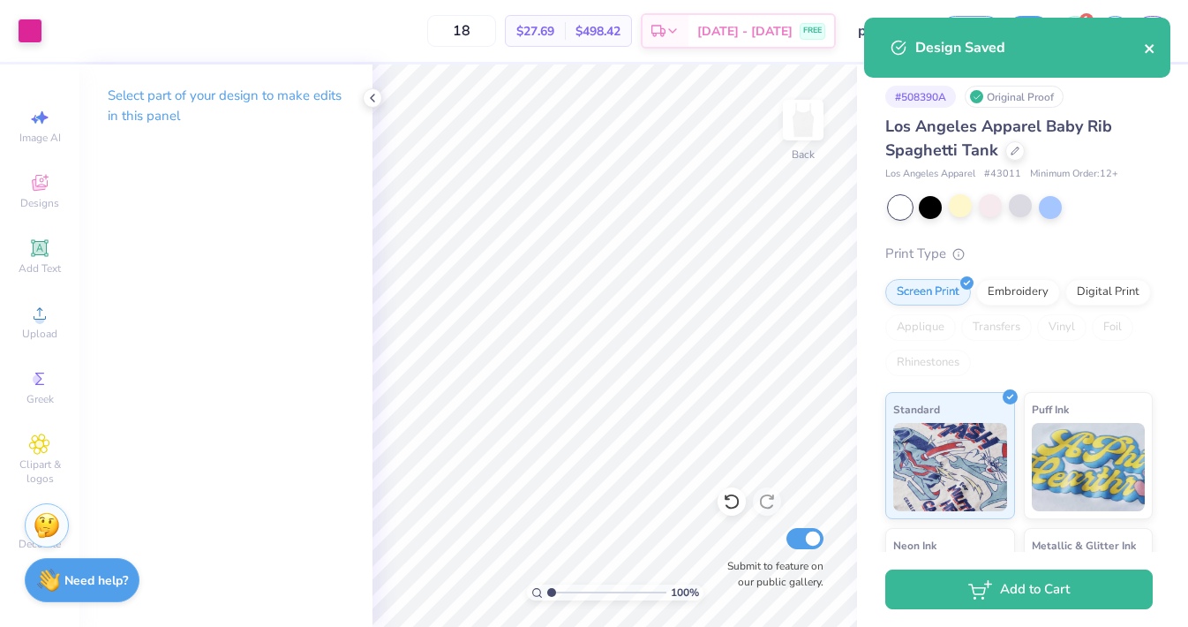
click at [1148, 48] on icon "close" at bounding box center [1149, 48] width 9 height 9
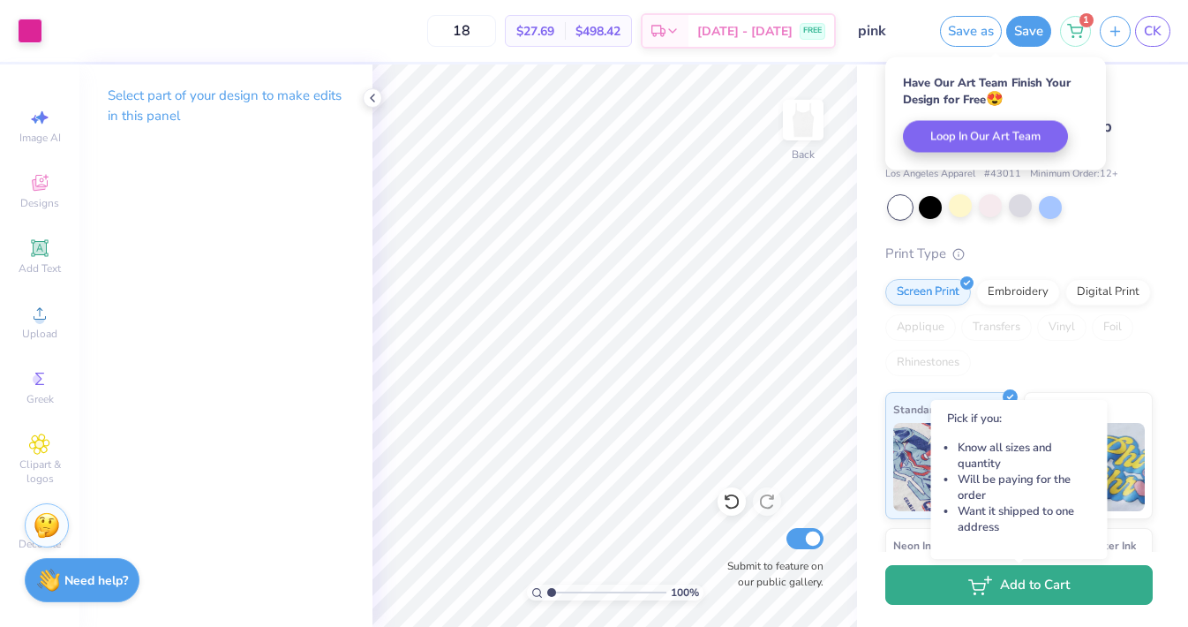
click at [1061, 587] on button "Add to Cart" at bounding box center [1018, 585] width 267 height 40
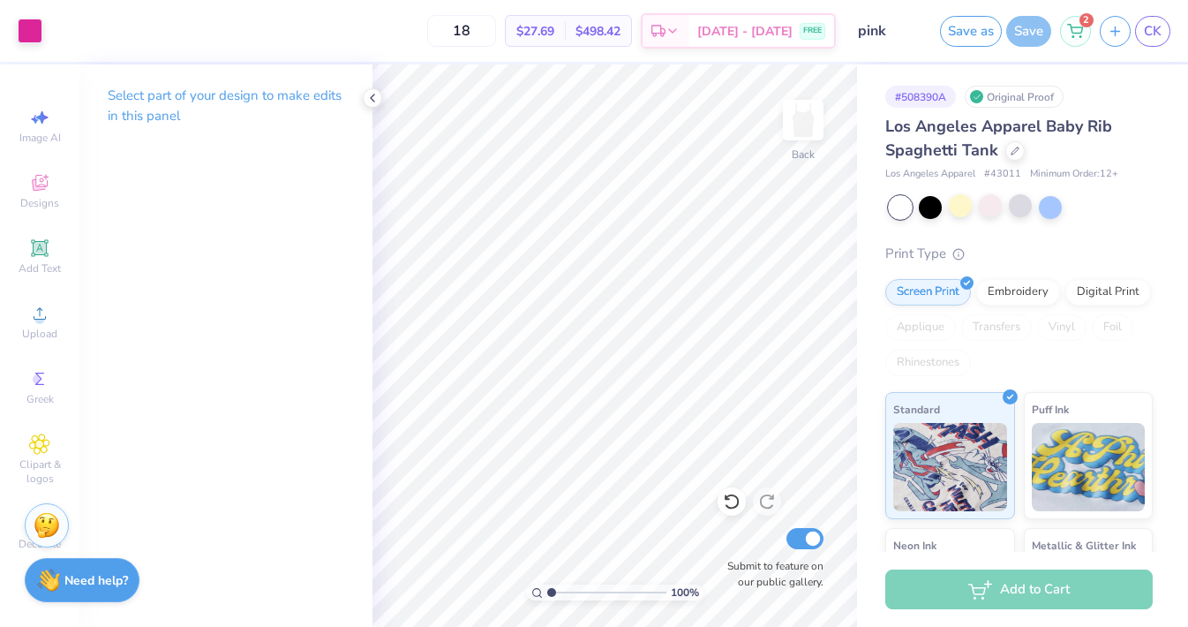
scroll to position [37, 0]
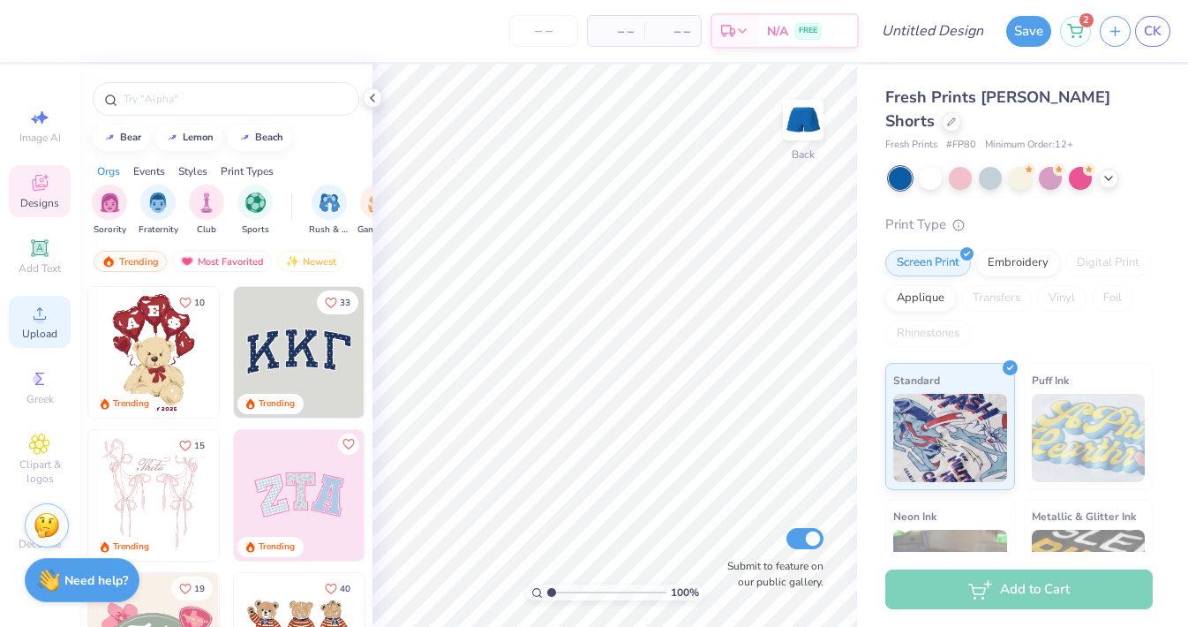
click at [36, 327] on span "Upload" at bounding box center [39, 334] width 35 height 14
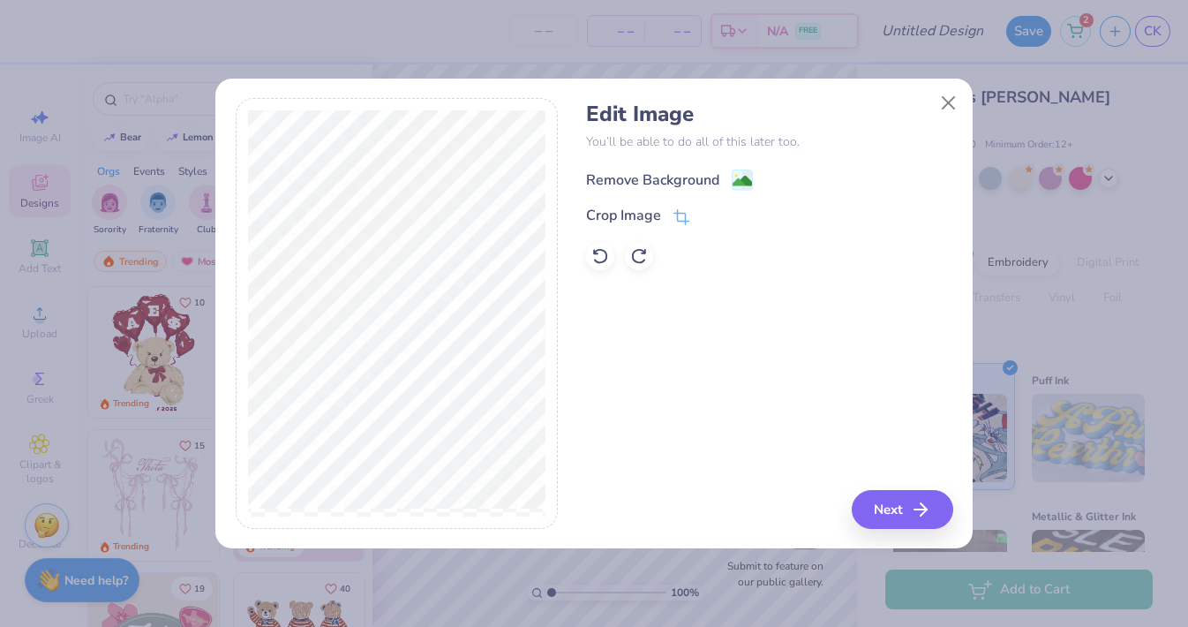
click at [676, 181] on div "Remove Background" at bounding box center [652, 179] width 133 height 21
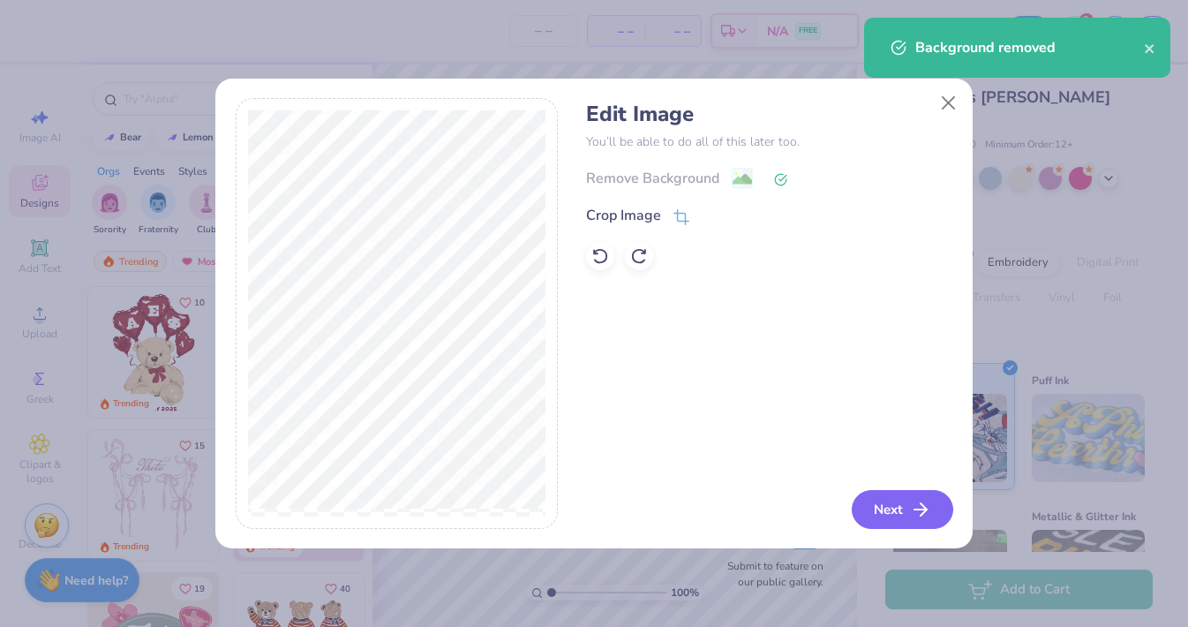
click at [923, 509] on line "button" at bounding box center [921, 509] width 12 height 0
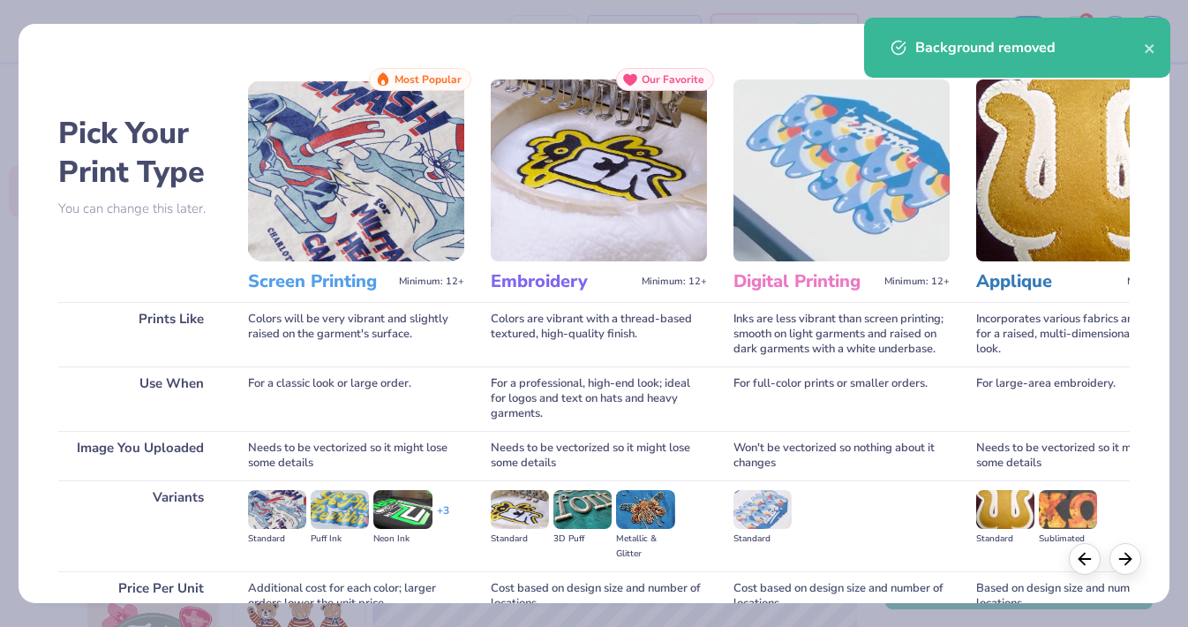
scroll to position [150, 0]
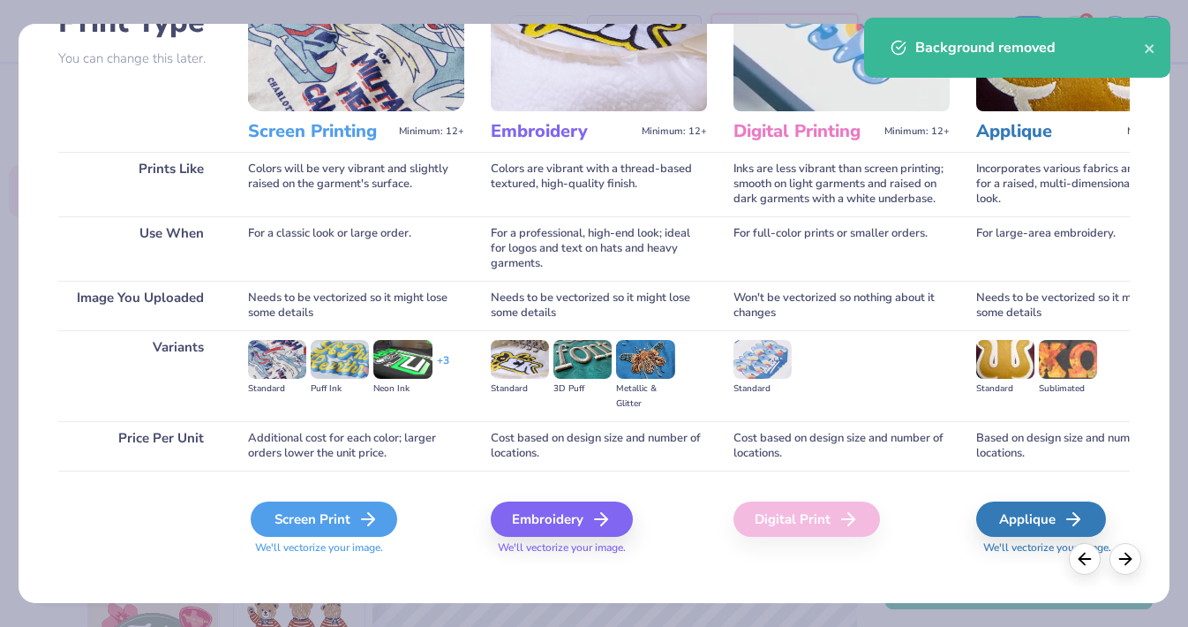
click at [292, 501] on div "Screen Print" at bounding box center [324, 518] width 147 height 35
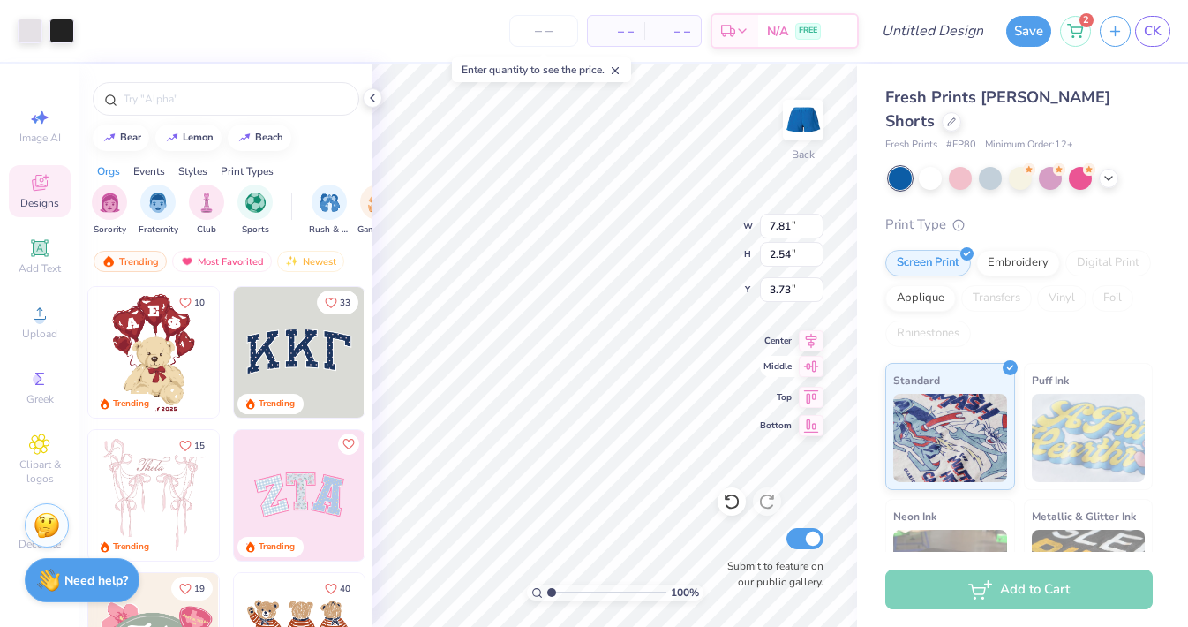
click at [771, 365] on div "100 % Back W 7.81 7.81 " H 2.54 2.54 " Y 3.73 3.73 " Center Middle Top Bottom S…" at bounding box center [615, 345] width 485 height 562
type input "3.09"
type input "1.00"
type input "5.27"
type input "8.29"
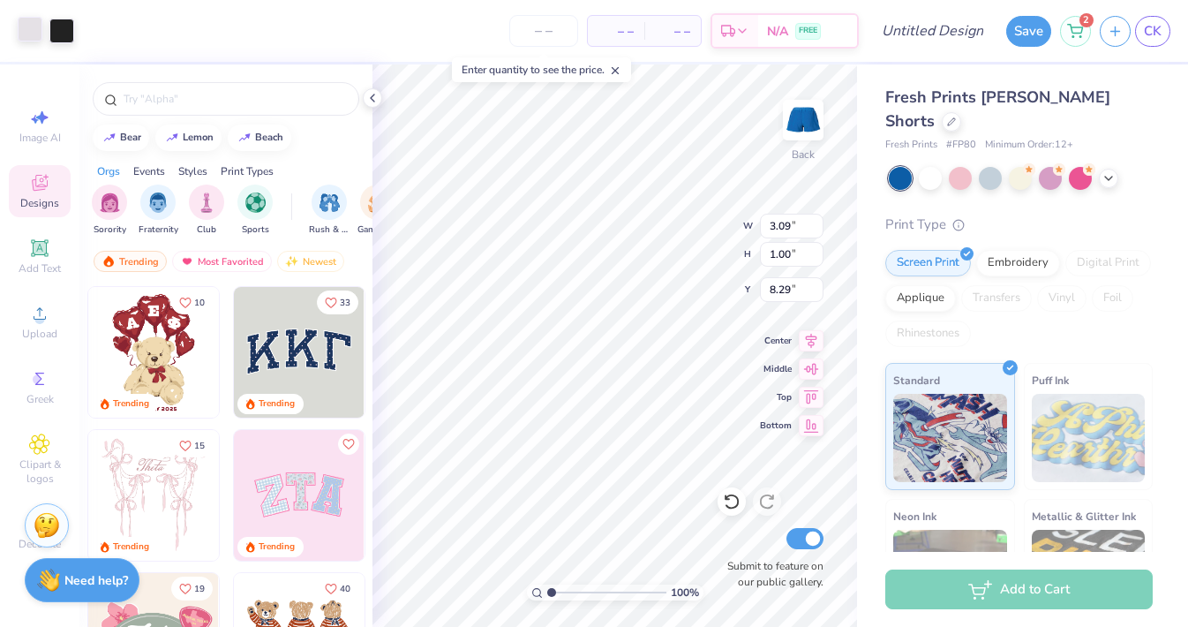
click at [33, 29] on div at bounding box center [30, 29] width 25 height 25
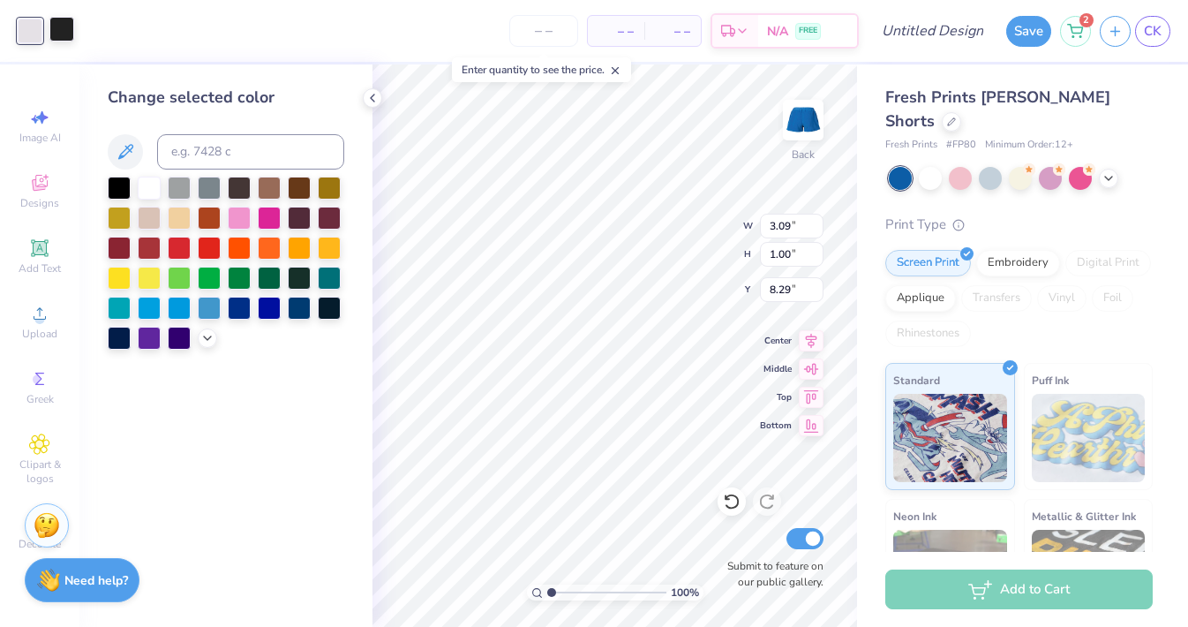
click at [62, 27] on div at bounding box center [61, 29] width 25 height 25
click at [149, 184] on div at bounding box center [149, 186] width 23 height 23
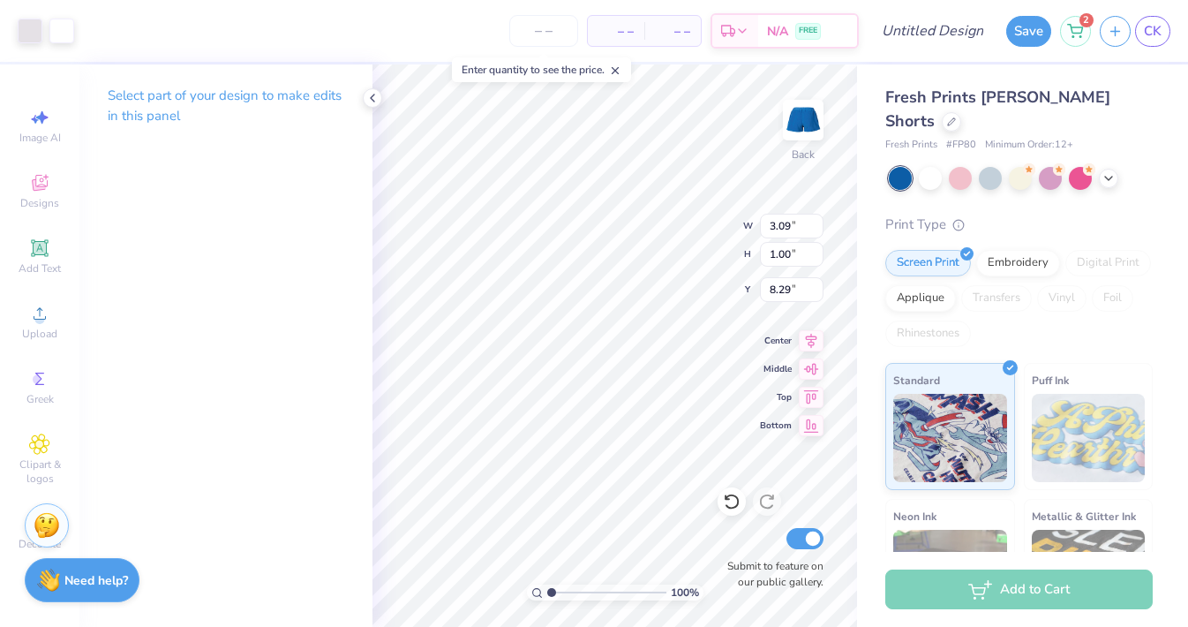
type input "4.46"
type input "1.45"
type input "7.84"
type input "7.44"
click at [804, 122] on img at bounding box center [803, 120] width 71 height 71
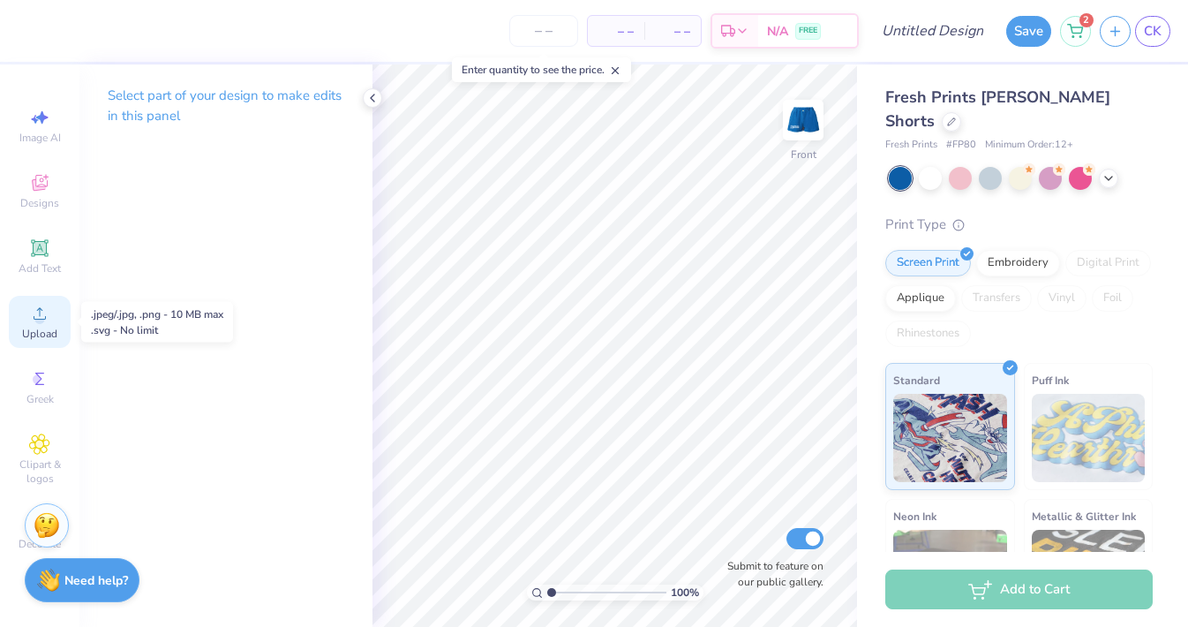
click at [34, 315] on icon at bounding box center [39, 313] width 21 height 21
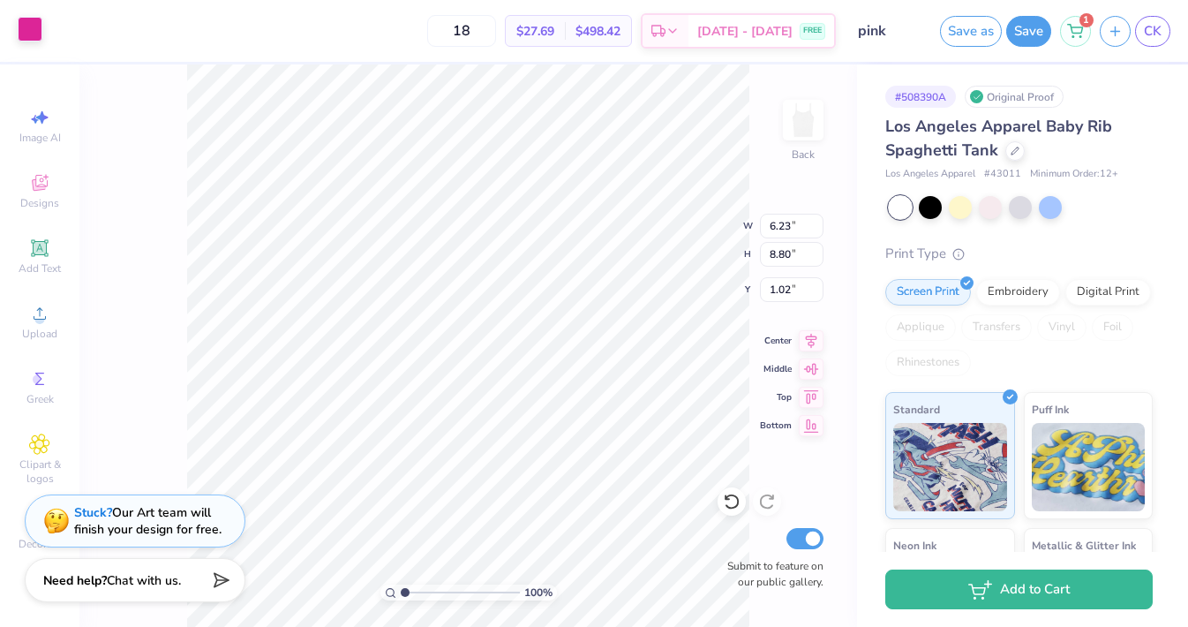
click at [32, 31] on div at bounding box center [30, 29] width 25 height 25
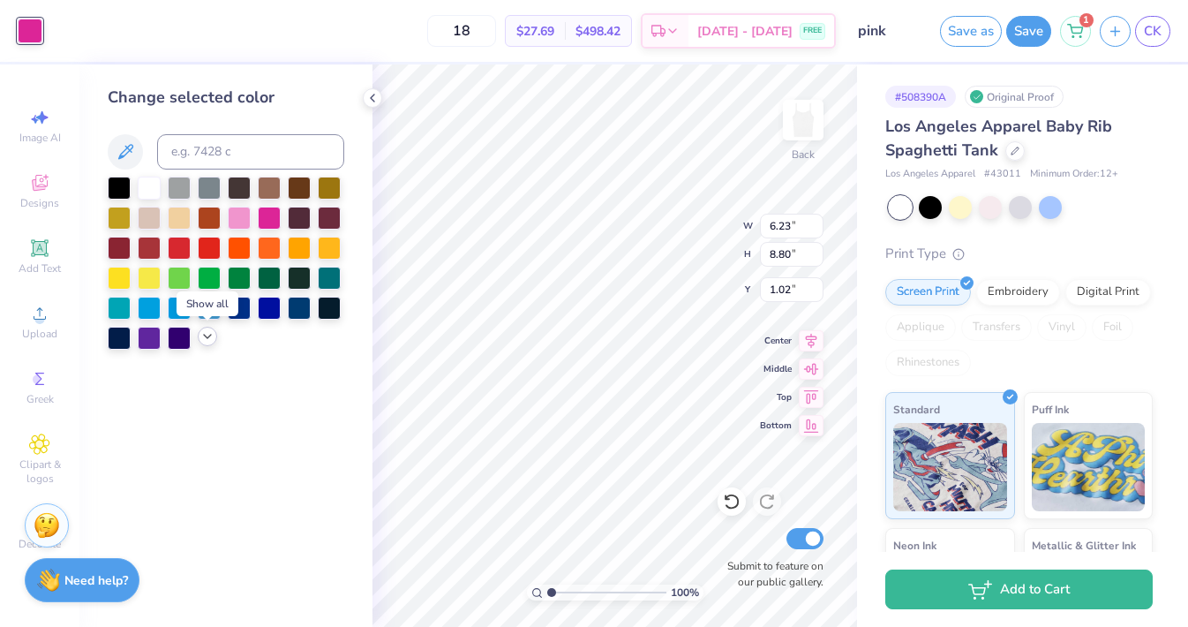
click at [201, 329] on icon at bounding box center [207, 336] width 14 height 14
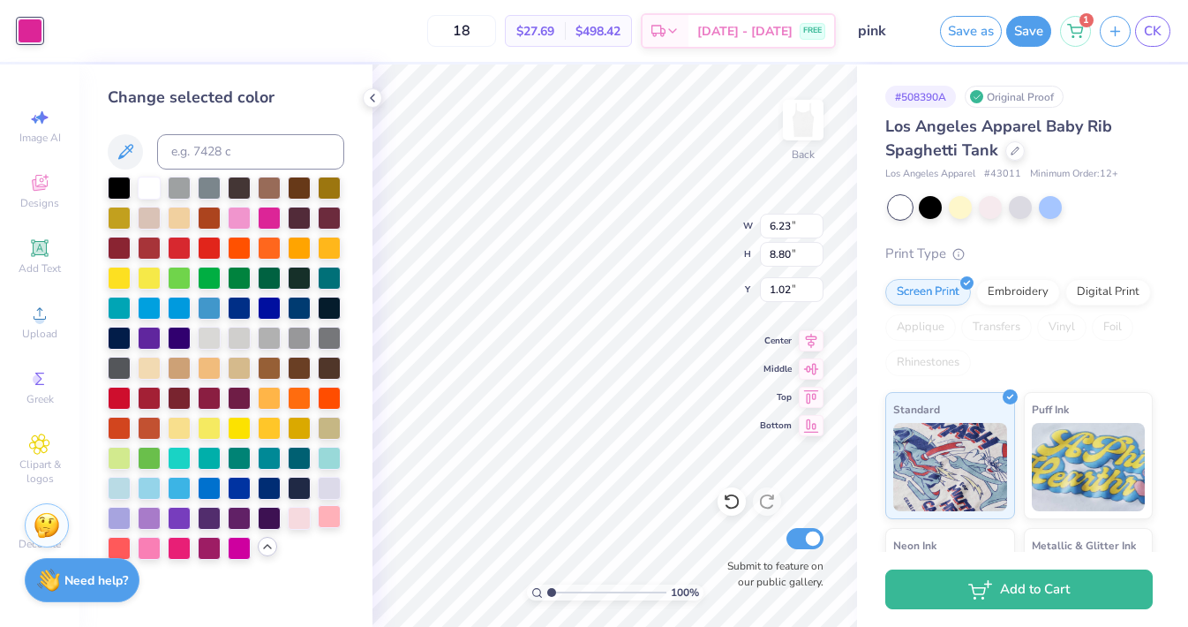
click at [329, 518] on div at bounding box center [329, 516] width 23 height 23
click at [149, 539] on div at bounding box center [149, 546] width 23 height 23
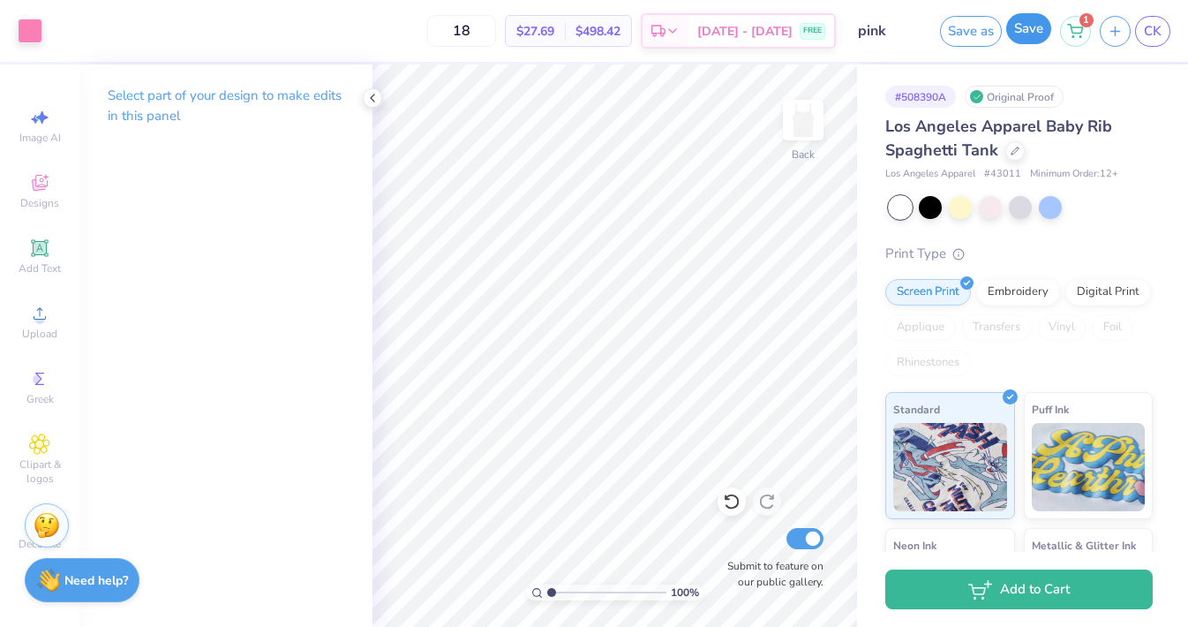
click at [1027, 36] on button "Save" at bounding box center [1028, 28] width 45 height 31
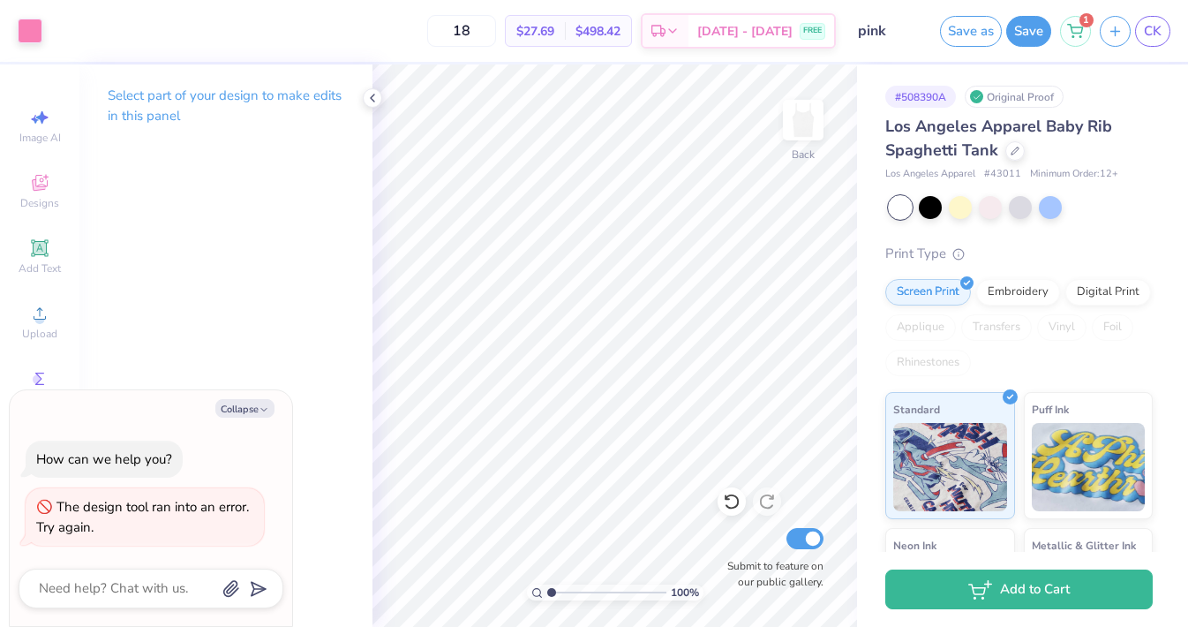
type textarea "x"
